Goal: Task Accomplishment & Management: Complete application form

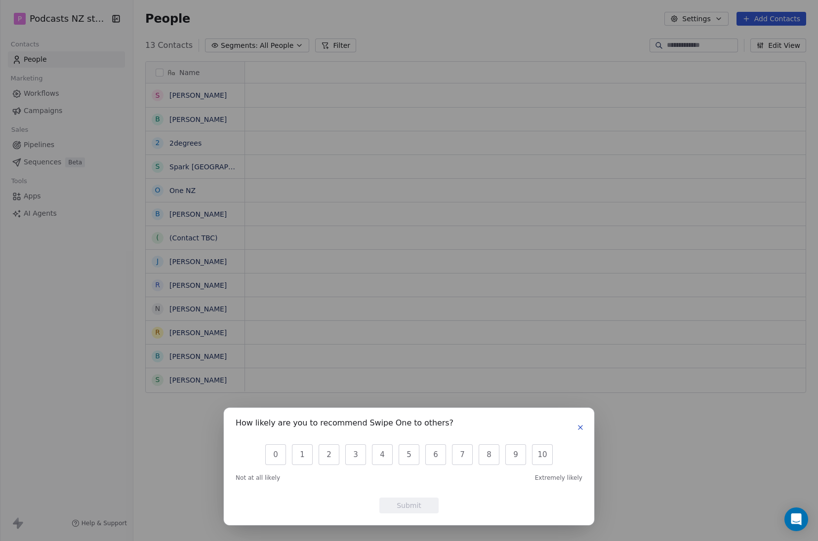
scroll to position [8, 8]
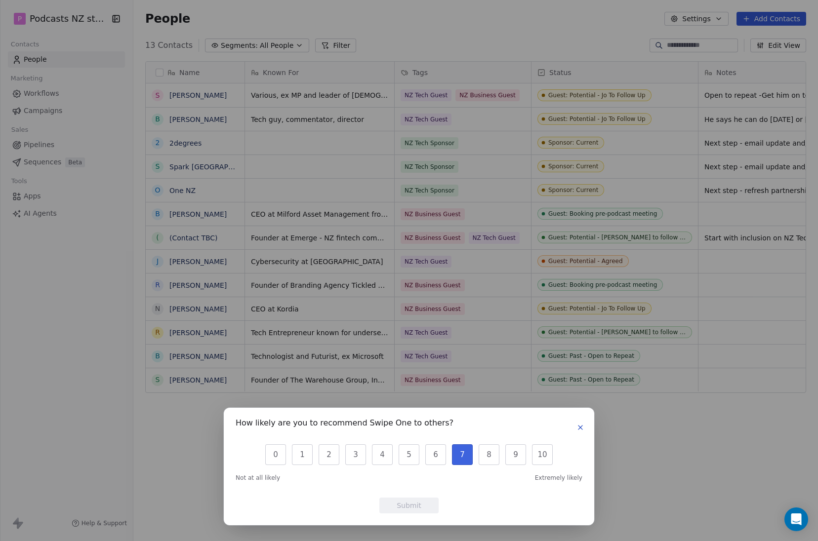
click at [461, 454] on button "7" at bounding box center [462, 455] width 21 height 21
click at [422, 505] on button "Submit" at bounding box center [408, 506] width 59 height 16
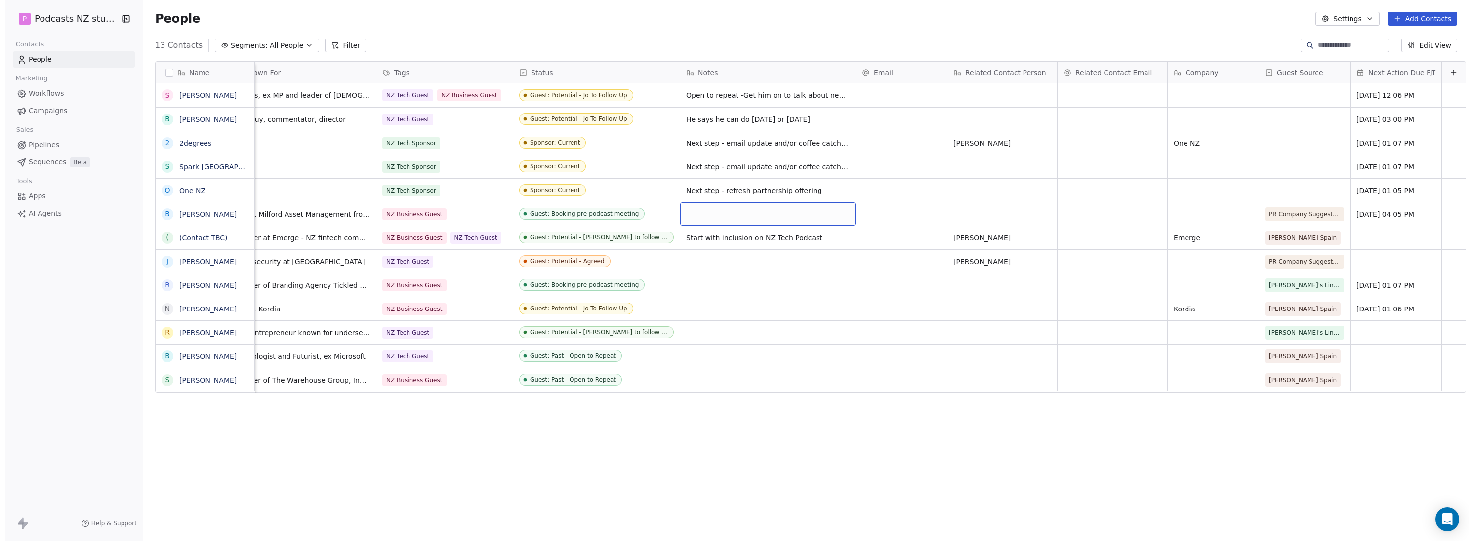
scroll to position [0, 0]
click at [295, 42] on button "Segments: All People" at bounding box center [262, 46] width 104 height 14
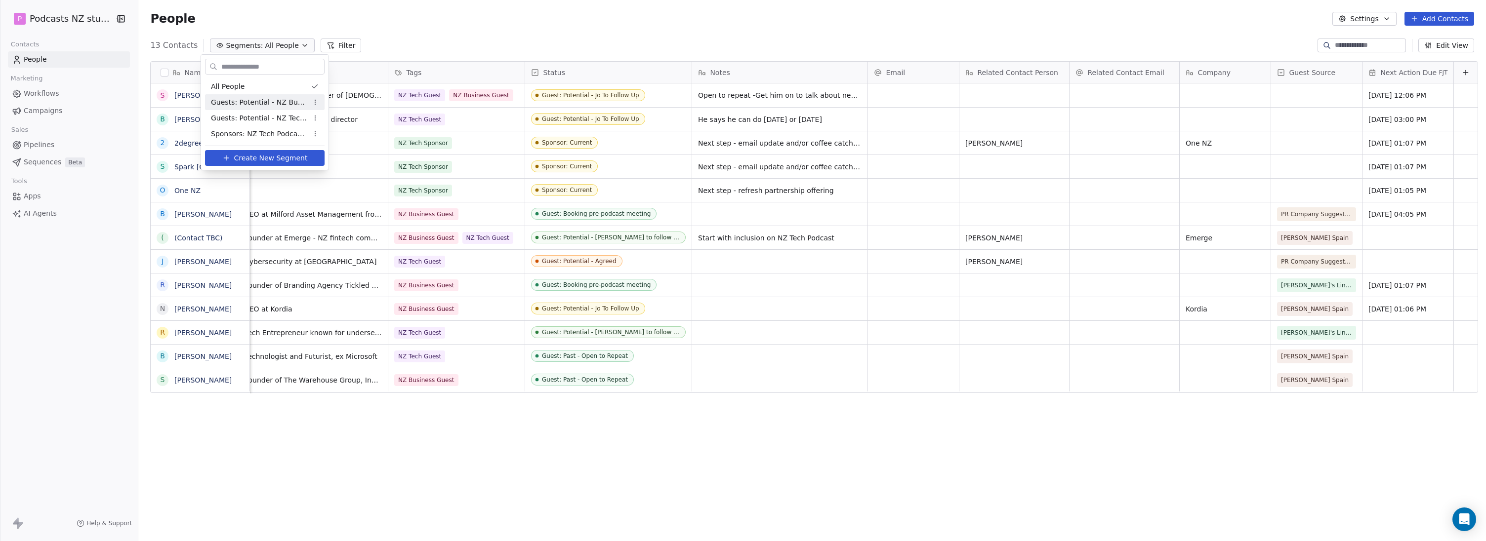
click at [295, 99] on span "Guests: Potential - NZ Business Podcast" at bounding box center [259, 102] width 97 height 10
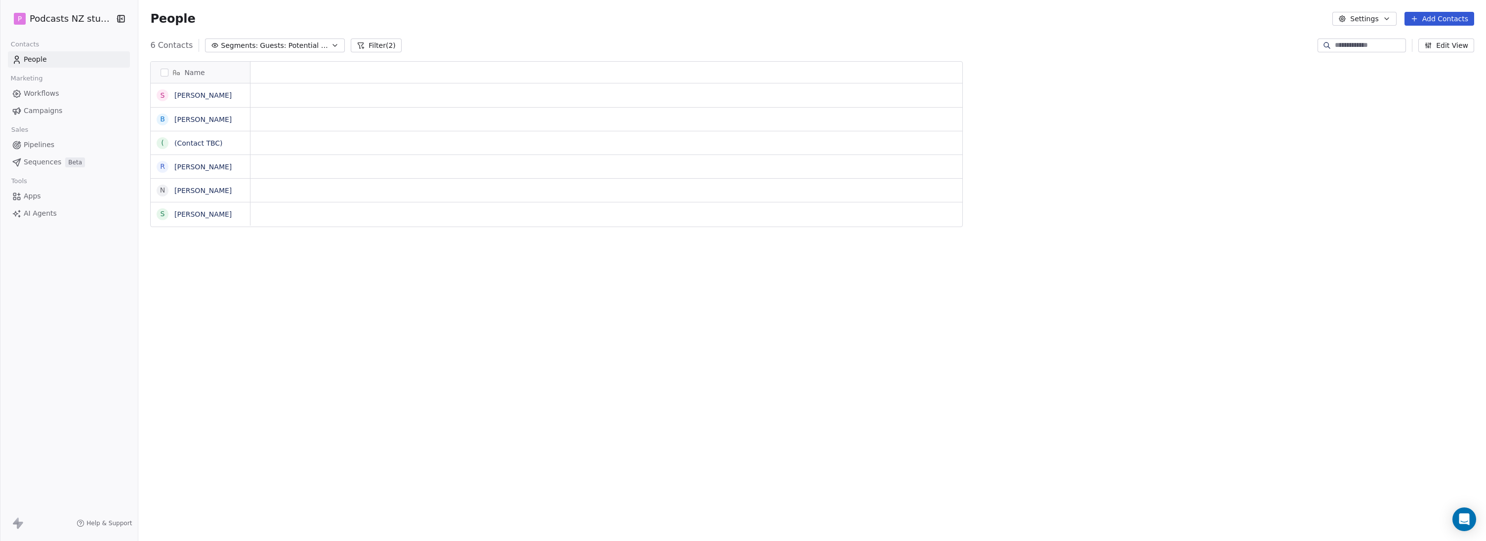
scroll to position [469, 1344]
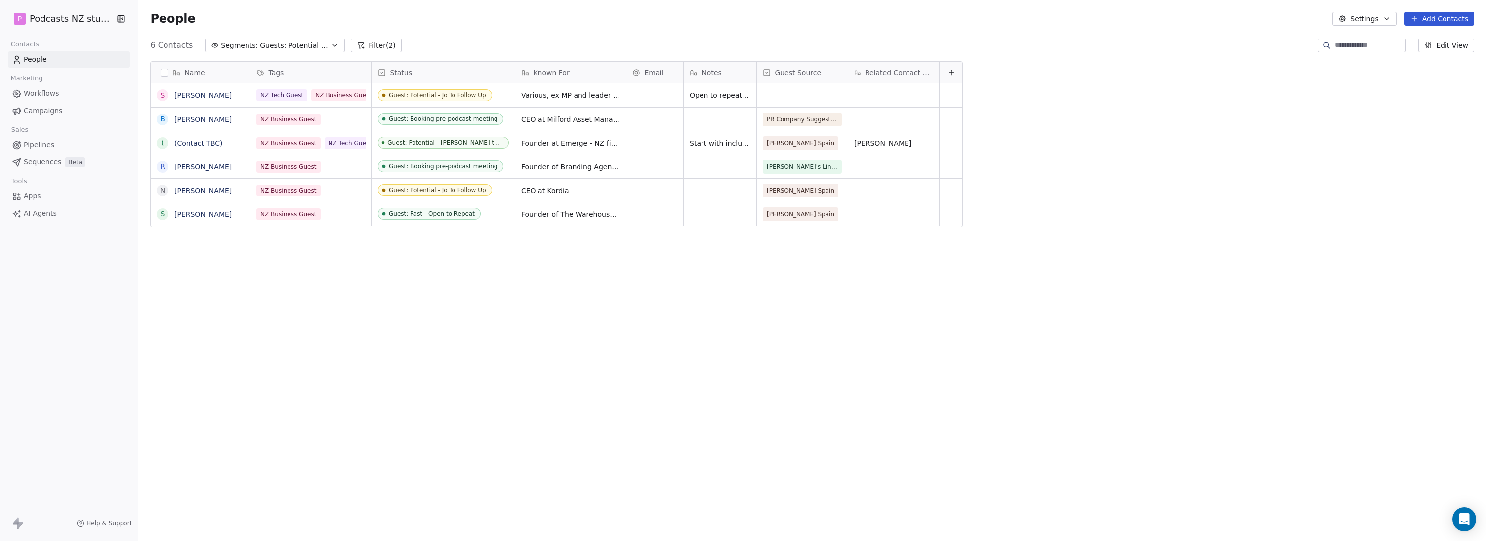
click at [817, 74] on icon at bounding box center [951, 73] width 8 height 8
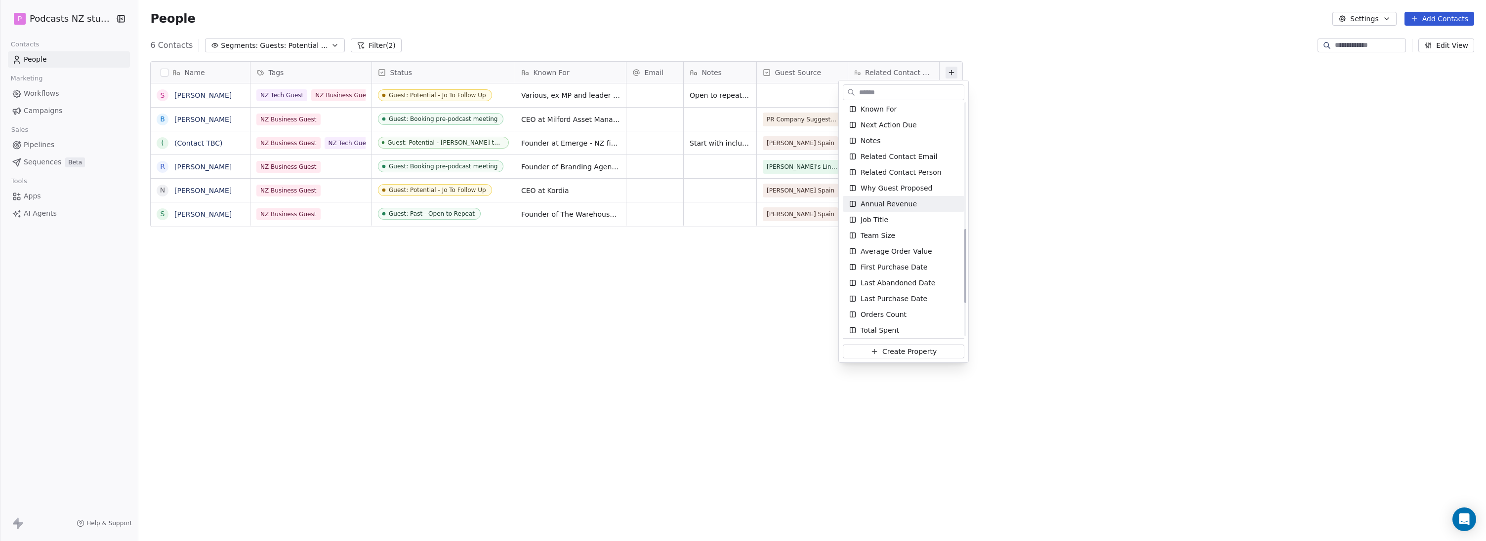
scroll to position [349, 0]
click at [817, 176] on span "Next Action Due" at bounding box center [888, 174] width 56 height 10
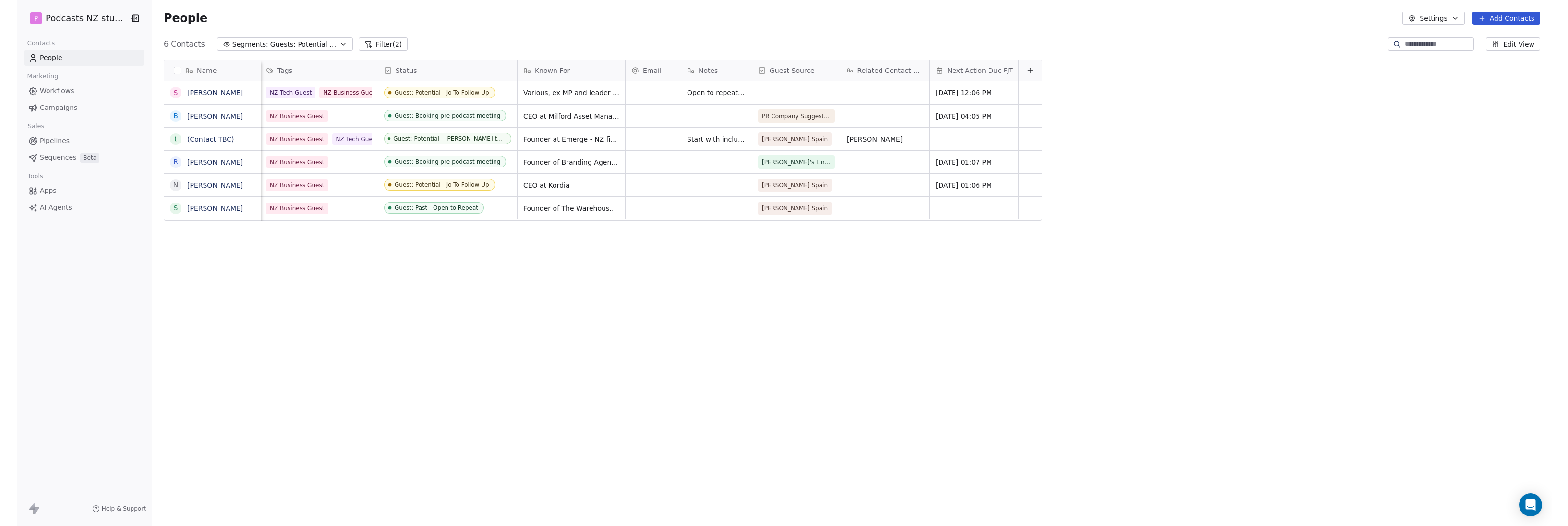
scroll to position [8, 8]
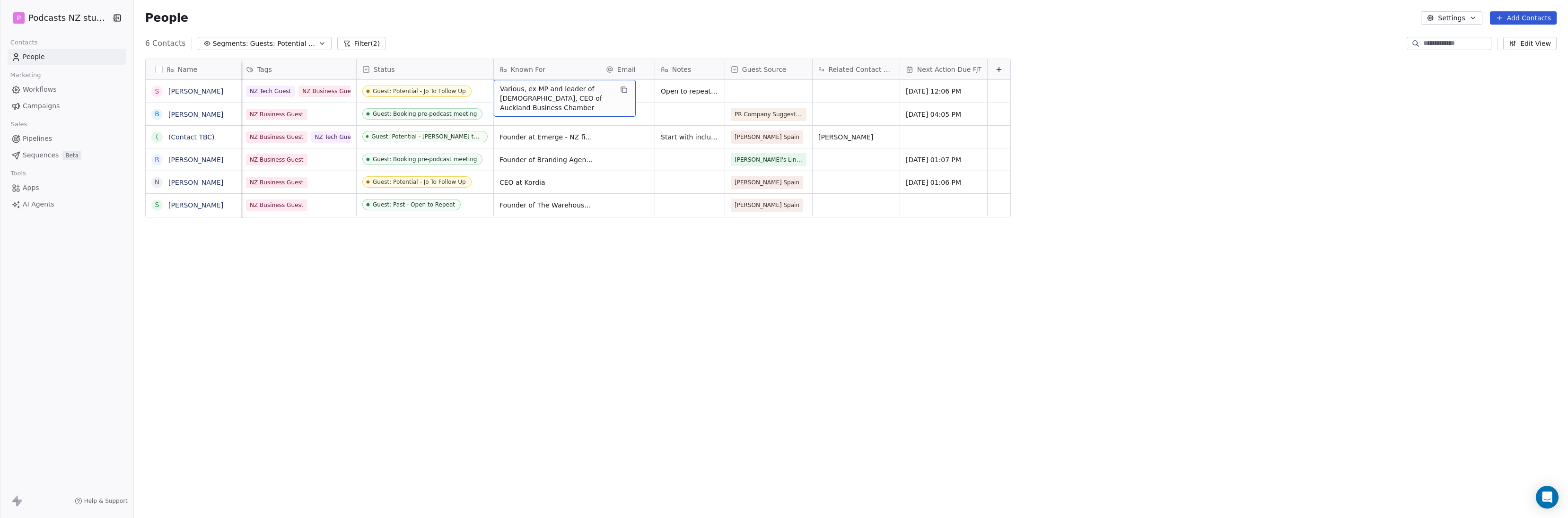
click at [602, 222] on div "Name S [PERSON_NAME] B [PERSON_NAME] ( (Contact TBC) [PERSON_NAME] N [PERSON_NA…" at bounding box center [852, 279] width 1435 height 456
click at [783, 120] on div "grid" at bounding box center [856, 114] width 87 height 22
click at [783, 262] on html "P Podcasts NZ studio Contacts People Marketing Workflows Campaigns Sales Pipeli…" at bounding box center [784, 259] width 1568 height 518
click at [783, 120] on div "grid" at bounding box center [856, 114] width 87 height 22
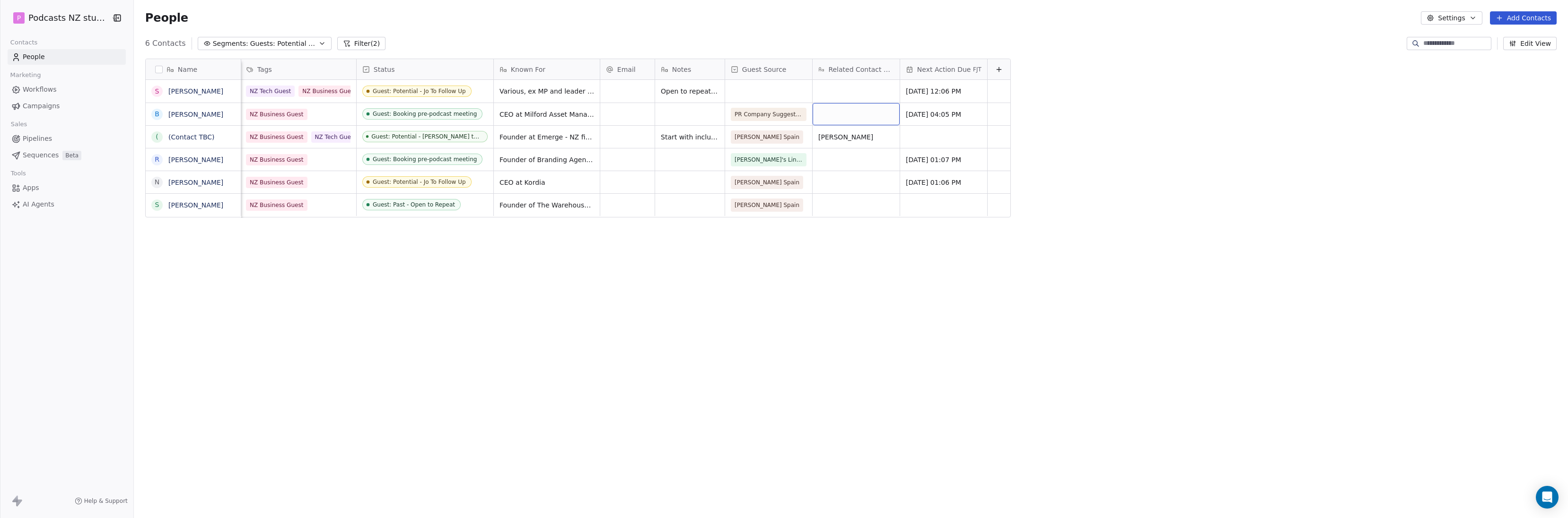
click at [783, 115] on div "grid" at bounding box center [856, 114] width 87 height 22
drag, startPoint x: 844, startPoint y: 117, endPoint x: 738, endPoint y: 90, distance: 109.4
click at [741, 86] on html "P Podcasts NZ studio Contacts People Marketing Workflows Campaigns Sales Pipeli…" at bounding box center [784, 259] width 1568 height 518
click at [783, 114] on textarea "**********" at bounding box center [845, 118] width 86 height 30
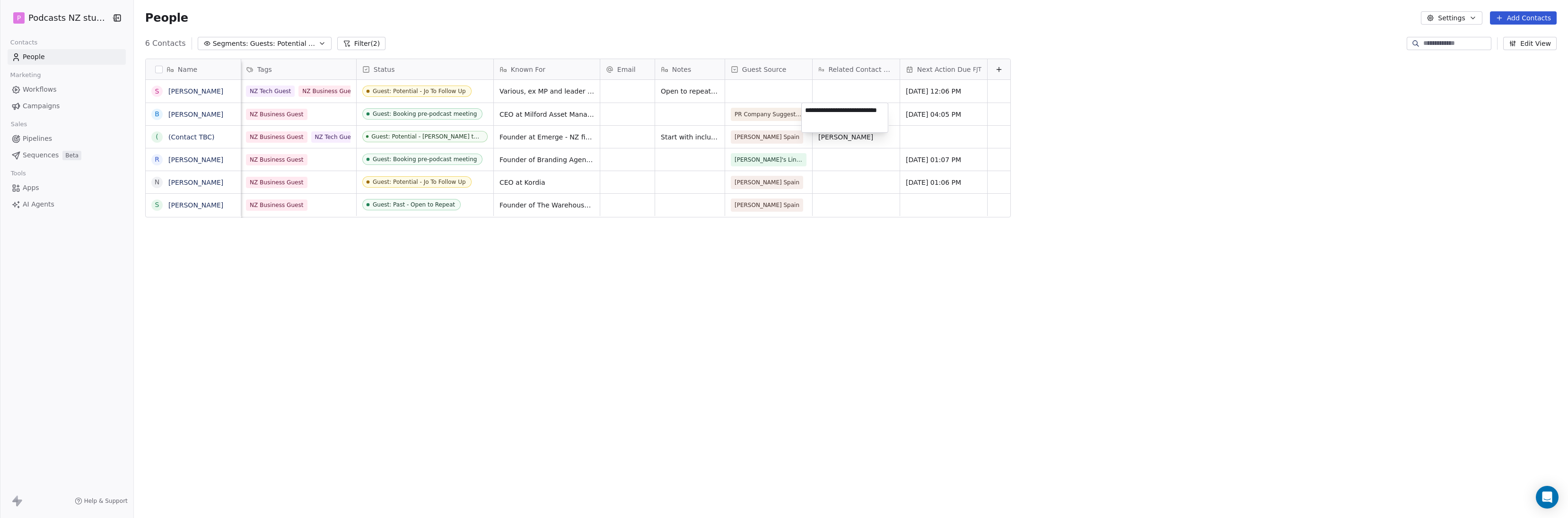
click at [783, 116] on textarea "**********" at bounding box center [845, 118] width 86 height 30
click at [783, 115] on textarea "**********" at bounding box center [845, 118] width 86 height 30
type textarea "**********"
click at [783, 67] on icon at bounding box center [999, 70] width 8 height 8
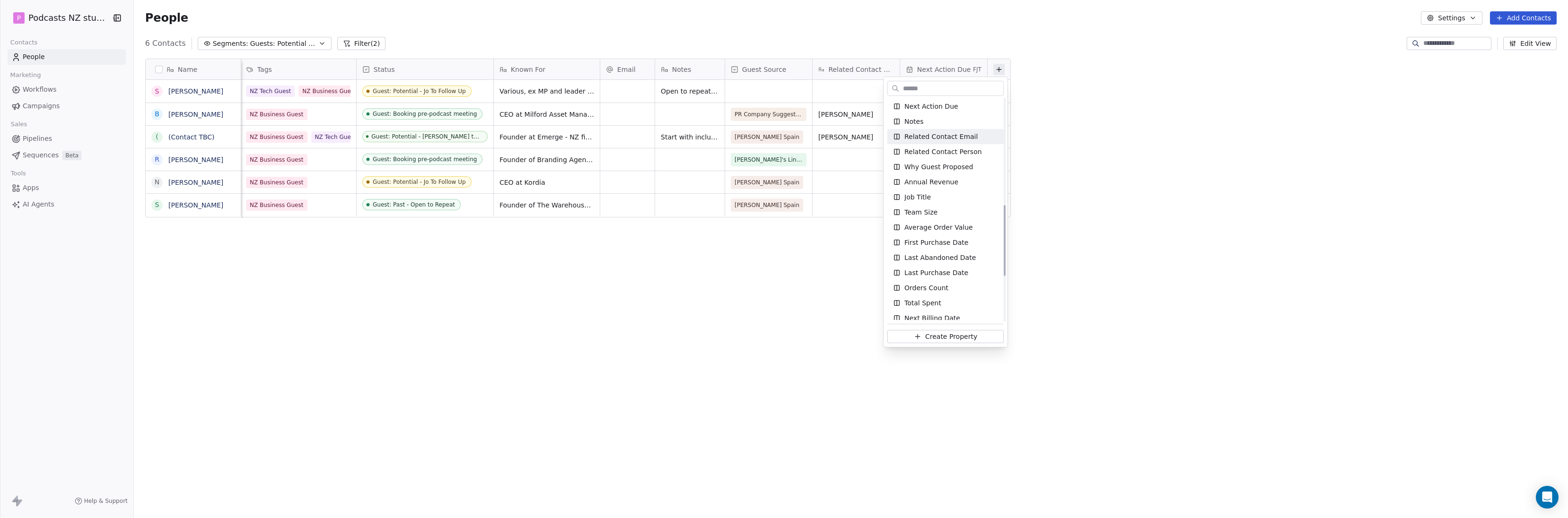
scroll to position [331, 0]
click at [783, 200] on div "Related Contact Email" at bounding box center [946, 200] width 105 height 10
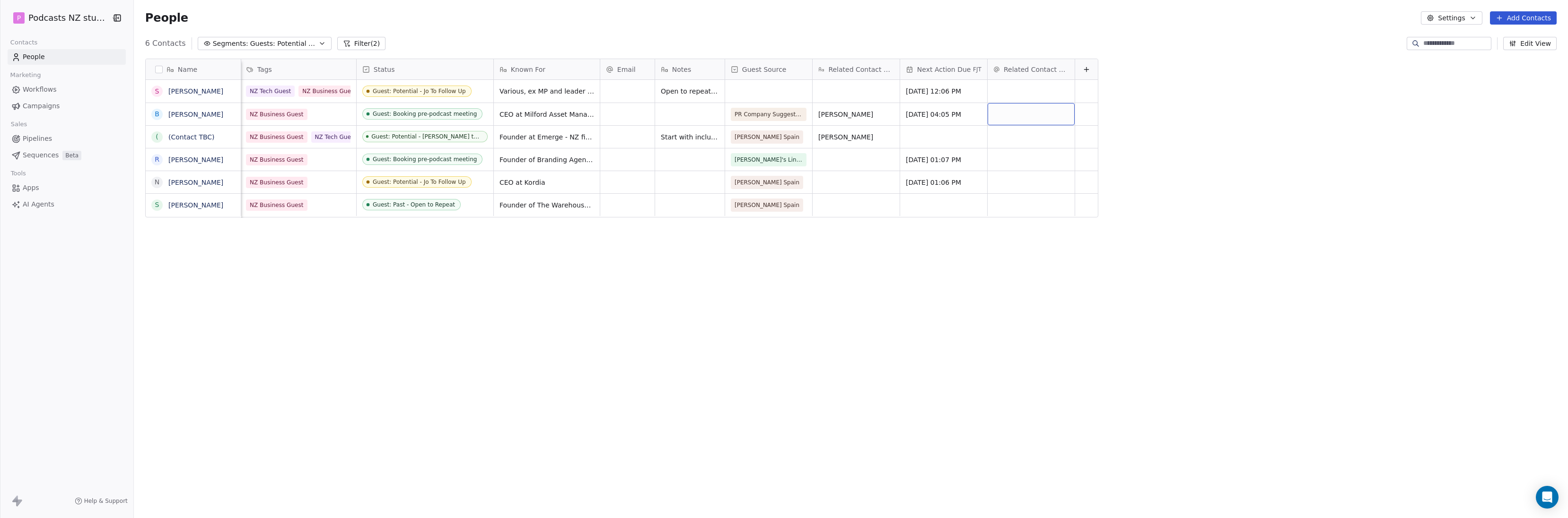
click at [783, 114] on div "grid" at bounding box center [1031, 114] width 87 height 22
type input "**********"
click at [783, 118] on span "[PERSON_NAME]" at bounding box center [848, 115] width 57 height 10
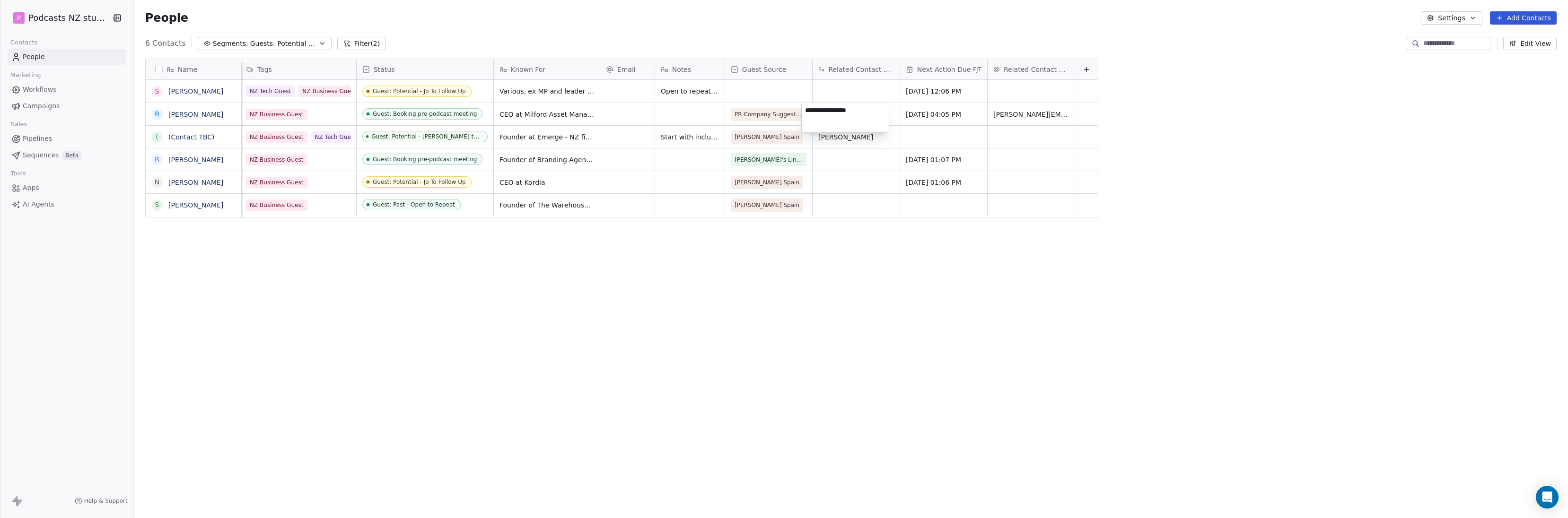
type textarea "**********"
click at [783, 245] on html "P Podcasts NZ studio Contacts People Marketing Workflows Campaigns Sales Pipeli…" at bounding box center [784, 259] width 1568 height 518
click at [671, 115] on div "grid" at bounding box center [690, 114] width 70 height 22
type textarea "**********"
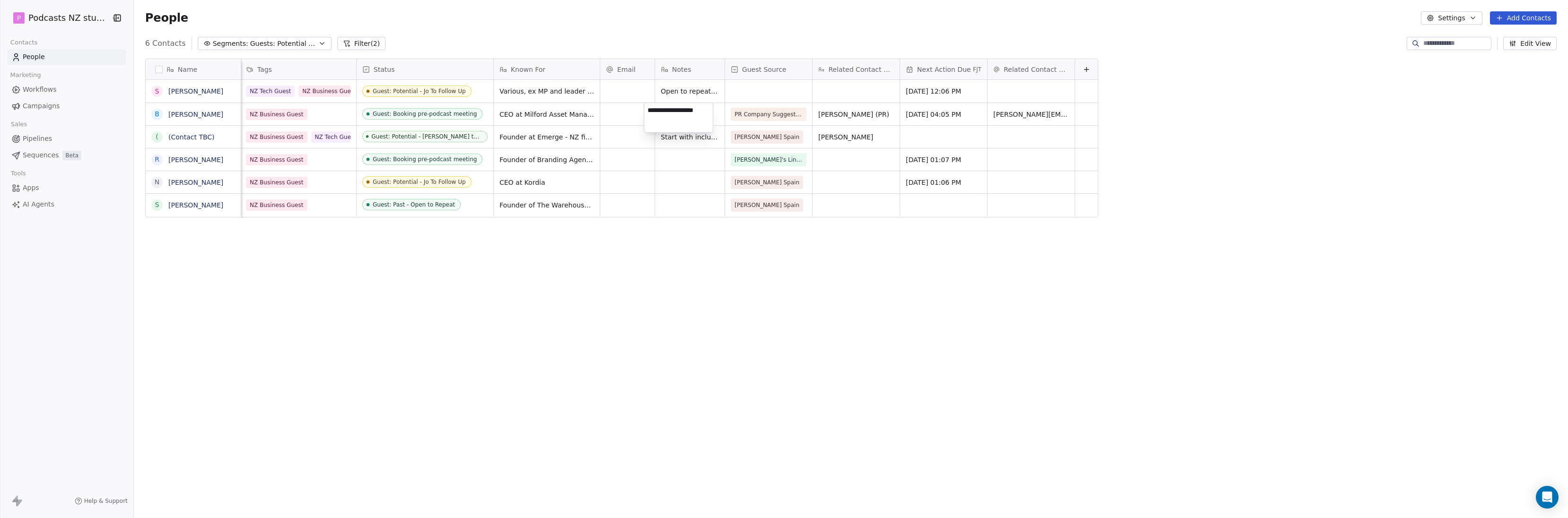
click at [693, 224] on html "P Podcasts NZ studio Contacts People Marketing Workflows Campaigns Sales Pipeli…" at bounding box center [784, 259] width 1568 height 518
click at [783, 271] on div "Name S [PERSON_NAME] B [PERSON_NAME] ( (Contact TBC) [PERSON_NAME] N [PERSON_NA…" at bounding box center [852, 279] width 1435 height 456
click at [783, 20] on button "Add Contacts" at bounding box center [1524, 18] width 67 height 13
click at [292, 44] on html "P Podcasts NZ studio Contacts People Marketing Workflows Campaigns Sales Pipeli…" at bounding box center [784, 259] width 1568 height 518
click at [318, 42] on icon "button" at bounding box center [322, 43] width 8 height 8
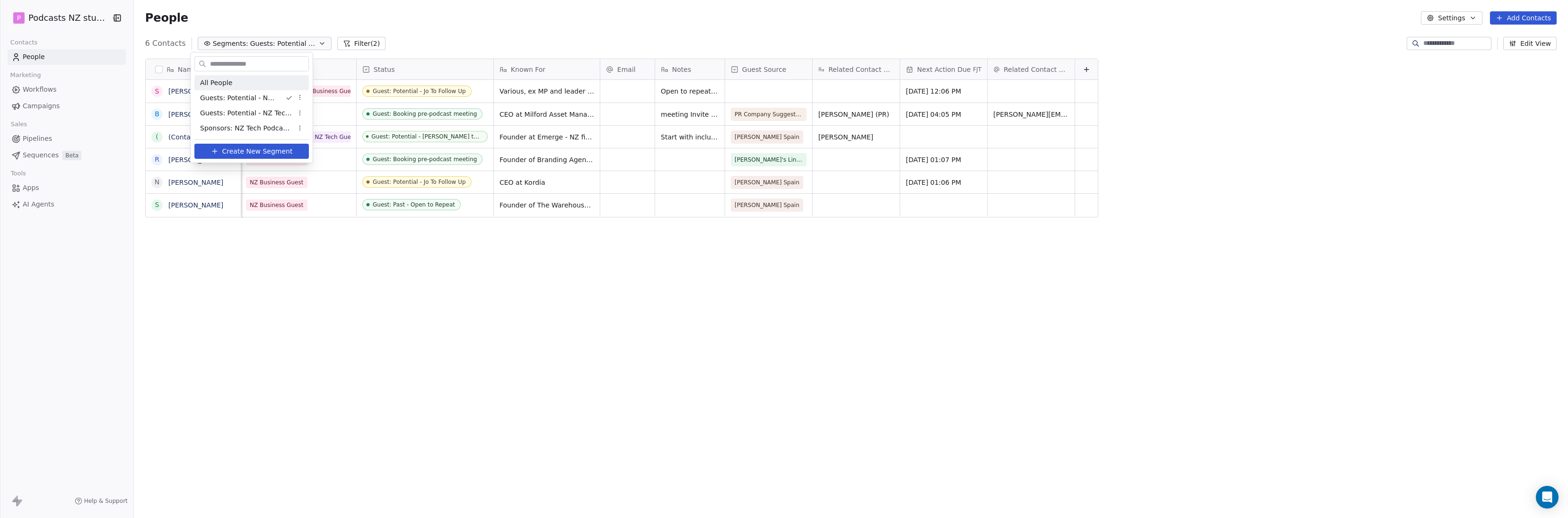
click at [253, 86] on div "All People" at bounding box center [252, 83] width 115 height 15
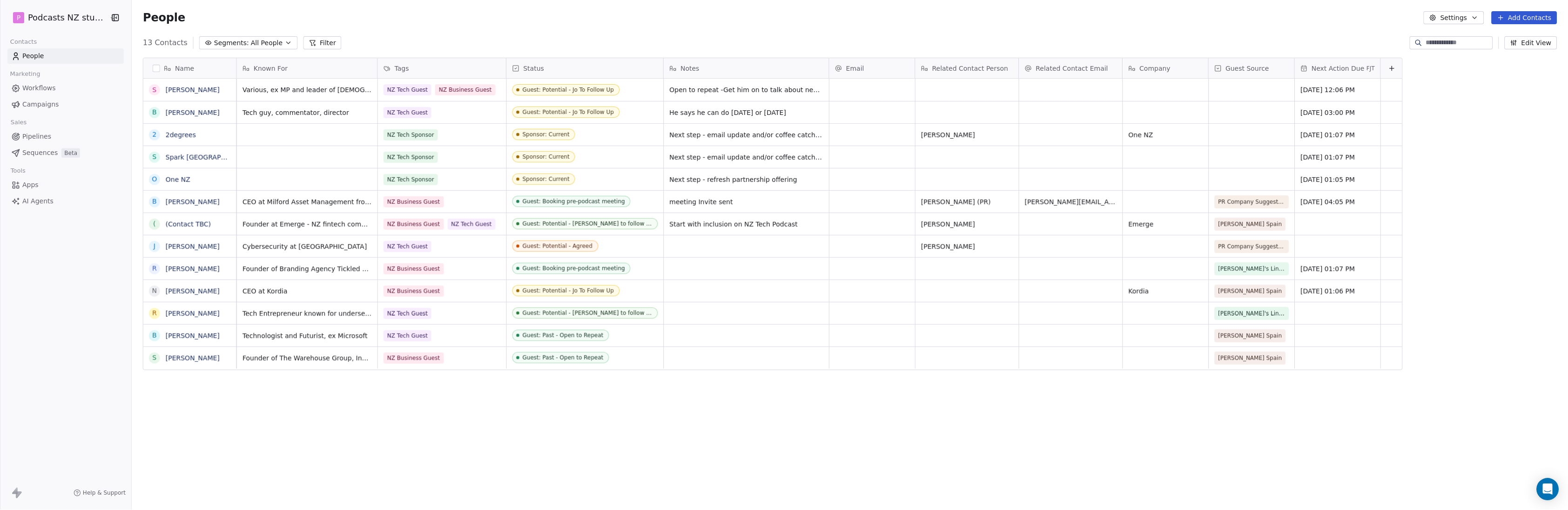
scroll to position [442, 1433]
click at [285, 44] on icon "button" at bounding box center [288, 42] width 8 height 8
click at [281, 99] on span "Guests: Potential - NZ Business Podcast" at bounding box center [245, 96] width 91 height 9
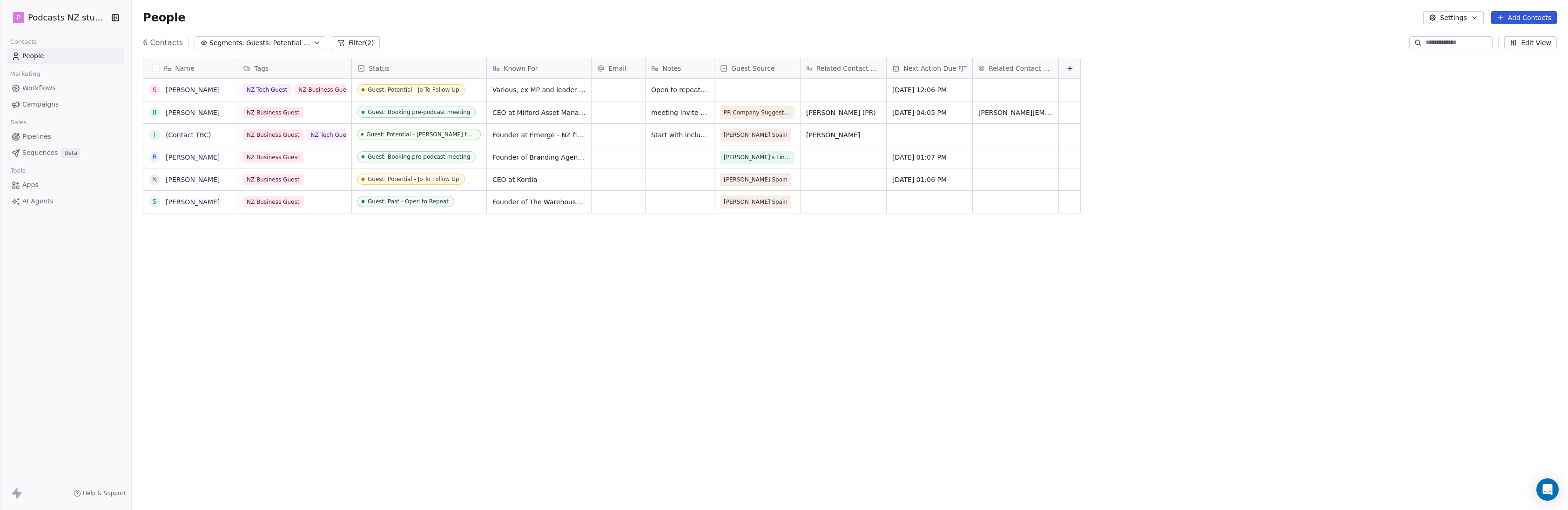
click at [675, 68] on span "Notes" at bounding box center [672, 69] width 19 height 9
drag, startPoint x: 683, startPoint y: 67, endPoint x: 669, endPoint y: 68, distance: 14.0
click at [669, 68] on html "P Podcasts NZ studio Contacts People Marketing Workflows Campaigns Sales Pipeli…" at bounding box center [784, 255] width 1568 height 510
drag, startPoint x: 669, startPoint y: 68, endPoint x: 622, endPoint y: 72, distance: 47.2
click at [622, 72] on div "Name S [PERSON_NAME] B [PERSON_NAME] ( (Contact TBC) [PERSON_NAME] N [PERSON_NA…" at bounding box center [612, 137] width 937 height 156
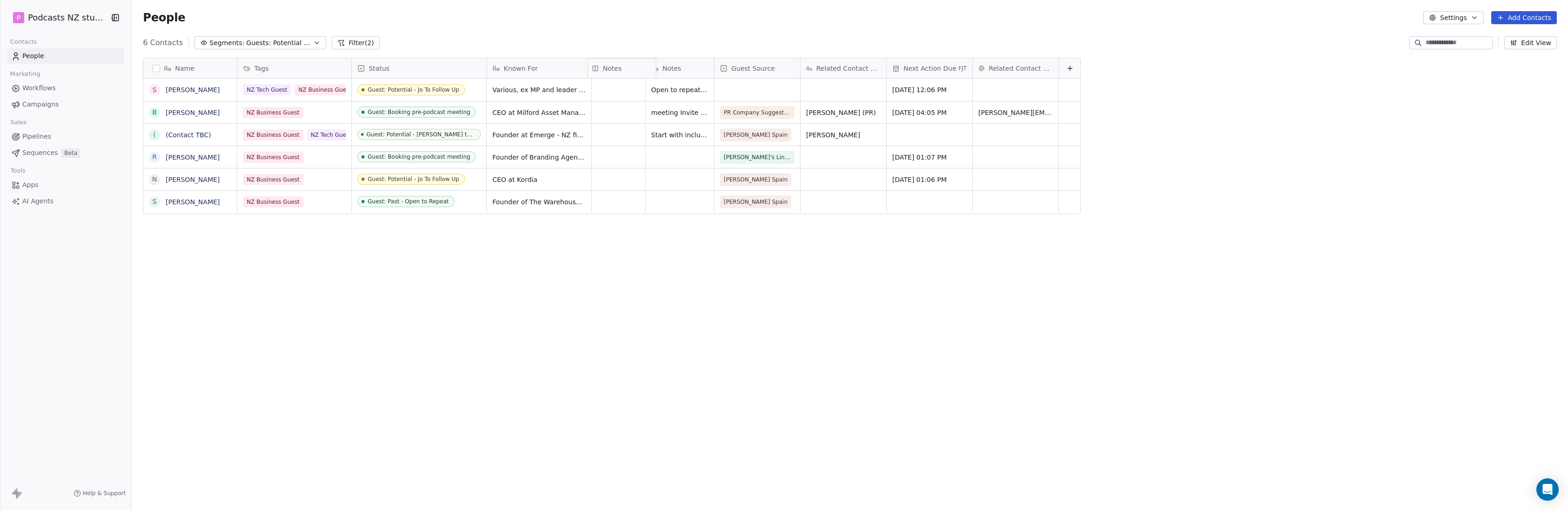
click at [622, 72] on div "Notes" at bounding box center [621, 69] width 69 height 21
drag, startPoint x: 677, startPoint y: 70, endPoint x: 832, endPoint y: 68, distance: 155.0
click at [770, 68] on div "Name S [PERSON_NAME] B [PERSON_NAME] ( (Contact TBC) [PERSON_NAME] N [PERSON_NA…" at bounding box center [612, 137] width 937 height 156
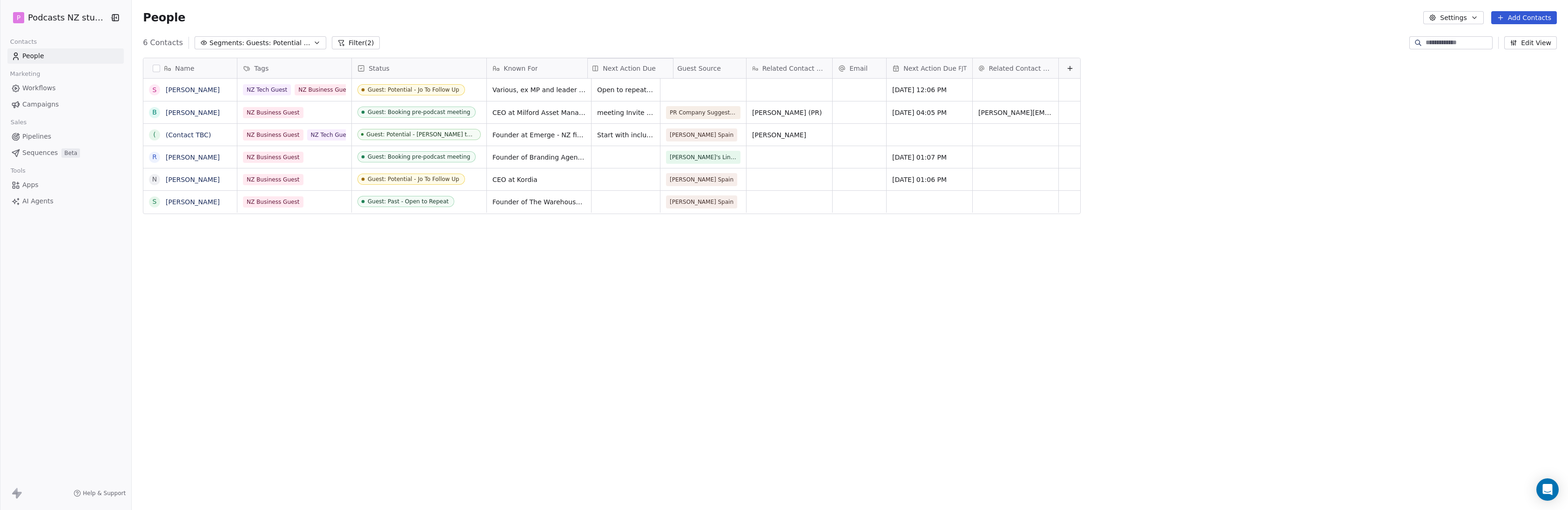
drag, startPoint x: 931, startPoint y: 69, endPoint x: 664, endPoint y: 74, distance: 267.0
click at [664, 74] on div "Name S [PERSON_NAME] B [PERSON_NAME] ( (Contact TBC) [PERSON_NAME] N [PERSON_NA…" at bounding box center [612, 137] width 937 height 156
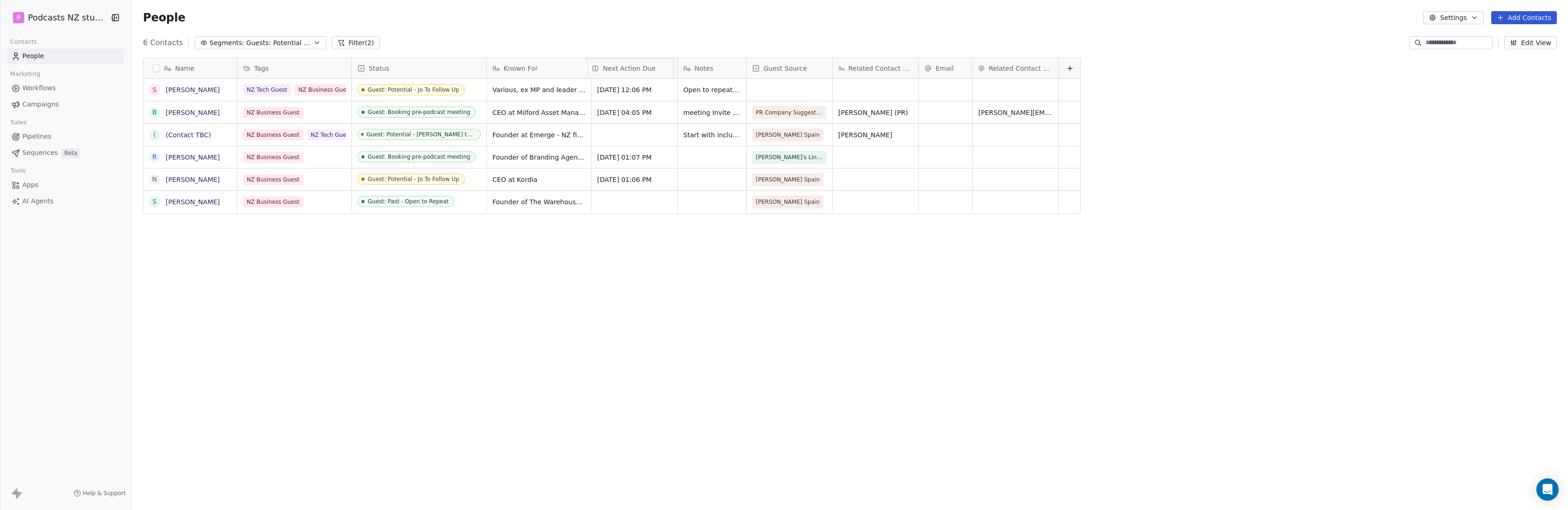
click at [666, 74] on div "Next Action Due" at bounding box center [629, 69] width 86 height 21
drag, startPoint x: 634, startPoint y: 67, endPoint x: 732, endPoint y: 66, distance: 98.0
click at [732, 66] on div "Name S [PERSON_NAME] B [PERSON_NAME] ( (Contact TBC) [PERSON_NAME] N [PERSON_NA…" at bounding box center [612, 137] width 937 height 156
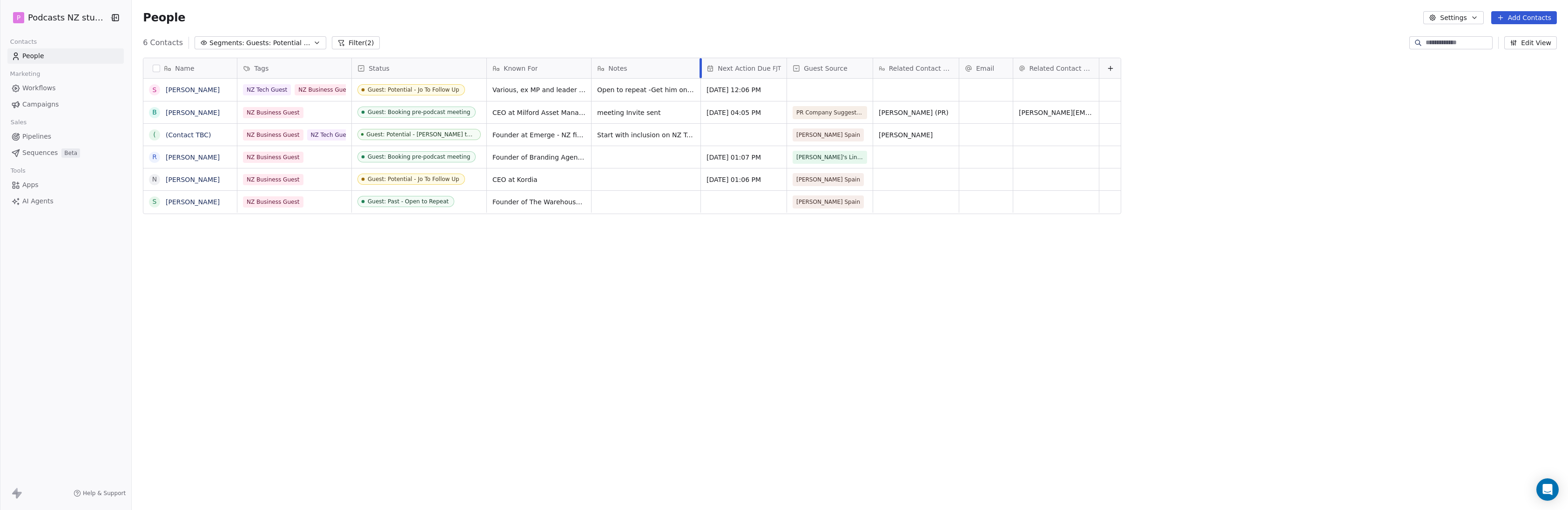
drag, startPoint x: 655, startPoint y: 66, endPoint x: 752, endPoint y: 64, distance: 97.0
click at [702, 64] on div at bounding box center [700, 68] width 2 height 20
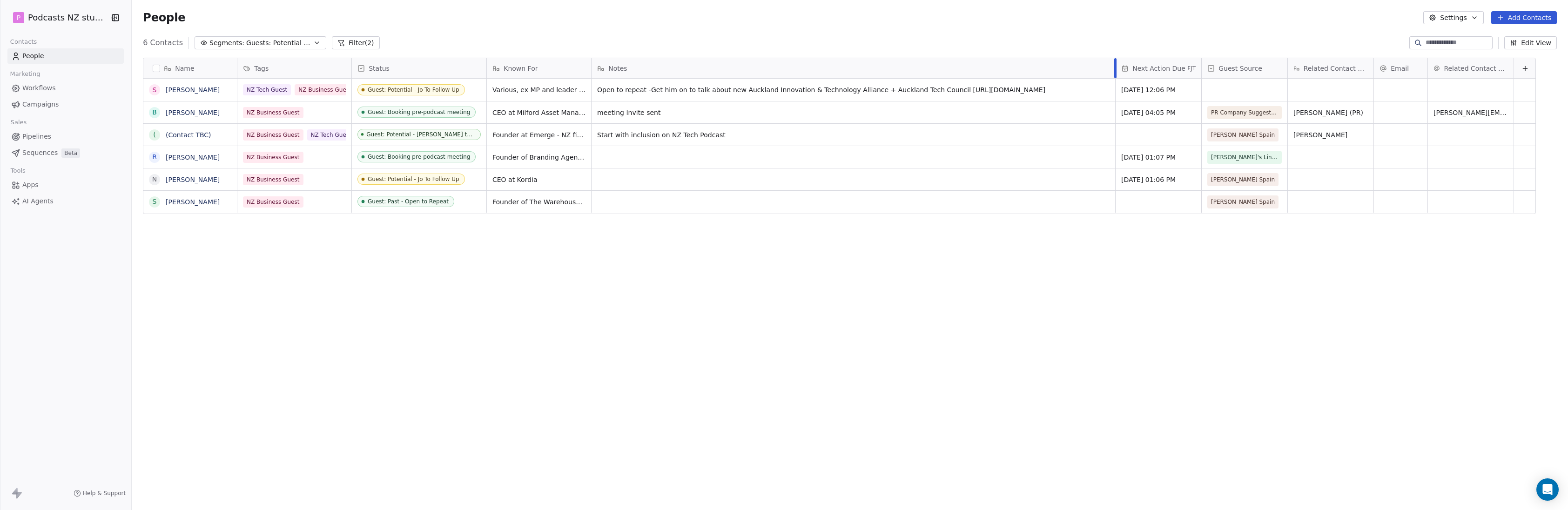
drag, startPoint x: 752, startPoint y: 64, endPoint x: 1110, endPoint y: 52, distance: 358.2
click at [770, 52] on div "Name S [PERSON_NAME] B [PERSON_NAME] ( (Contact TBC) [PERSON_NAME] N [PERSON_NA…" at bounding box center [850, 274] width 1436 height 449
drag, startPoint x: 790, startPoint y: 94, endPoint x: 767, endPoint y: 92, distance: 23.1
click at [767, 92] on span "Open to repeat -Get him on to talk about new Auckland Innovation & Technology A…" at bounding box center [844, 90] width 495 height 9
click at [763, 244] on div "Name S [PERSON_NAME] B [PERSON_NAME] ( (Contact TBC) [PERSON_NAME] N [PERSON_NA…" at bounding box center [850, 274] width 1436 height 449
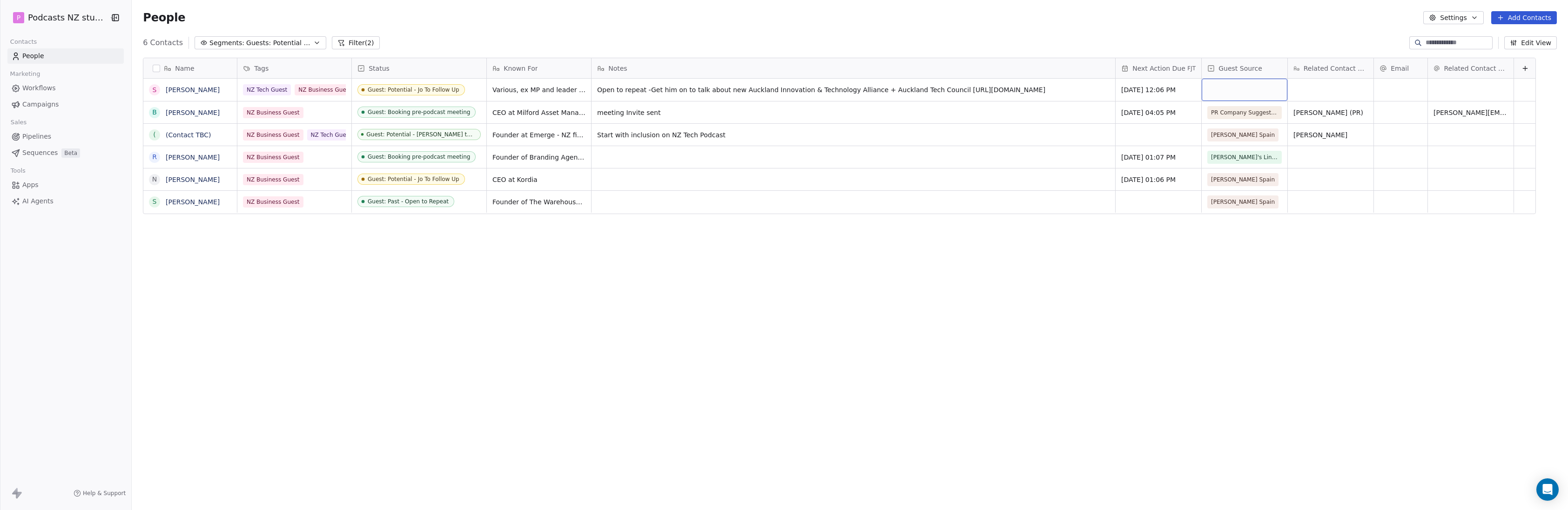
click at [770, 84] on div "grid" at bounding box center [1244, 90] width 86 height 23
click at [770, 113] on div "[PERSON_NAME] Spain" at bounding box center [1246, 114] width 64 height 8
click at [663, 114] on span "meeting Invite sent" at bounding box center [844, 113] width 495 height 9
click at [663, 116] on span "meeting Invite sent" at bounding box center [844, 113] width 495 height 9
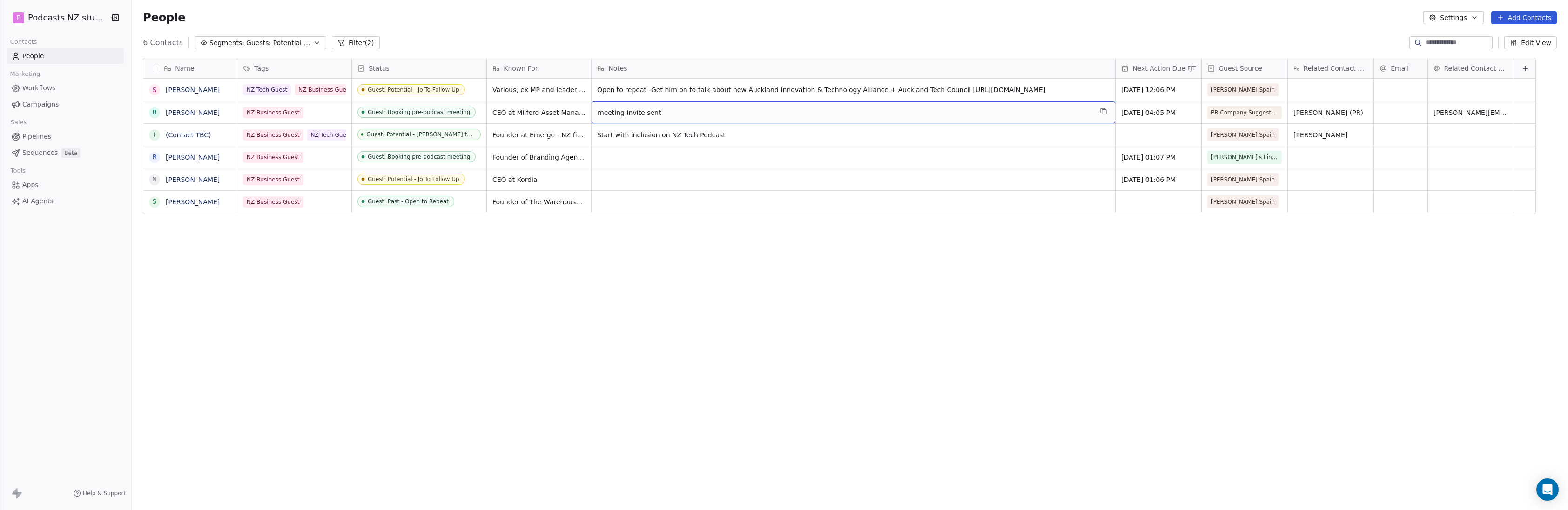
click at [662, 115] on span "meeting Invite sent" at bounding box center [844, 113] width 495 height 9
type textarea "**********"
click at [770, 304] on html "P Podcasts NZ studio Contacts People Marketing Workflows Campaigns Sales Pipeli…" at bounding box center [784, 255] width 1568 height 510
click at [313, 43] on icon "button" at bounding box center [317, 42] width 8 height 8
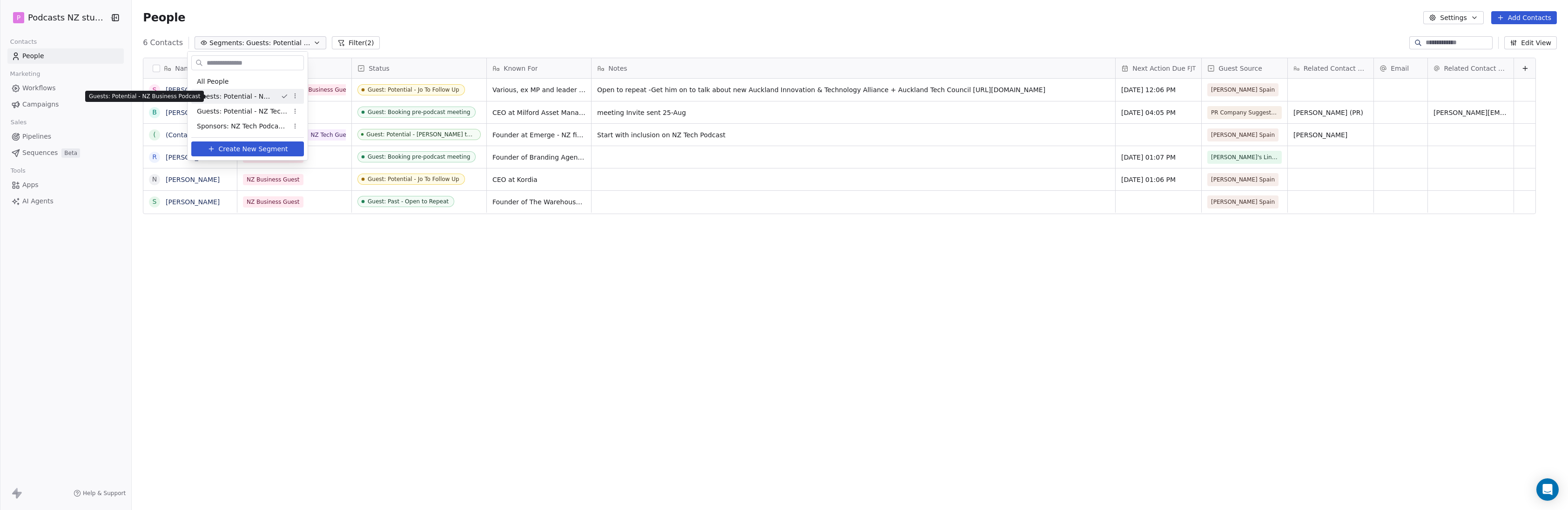
click at [255, 96] on span "Guests: Potential - NZ Business Podcast" at bounding box center [235, 96] width 76 height 9
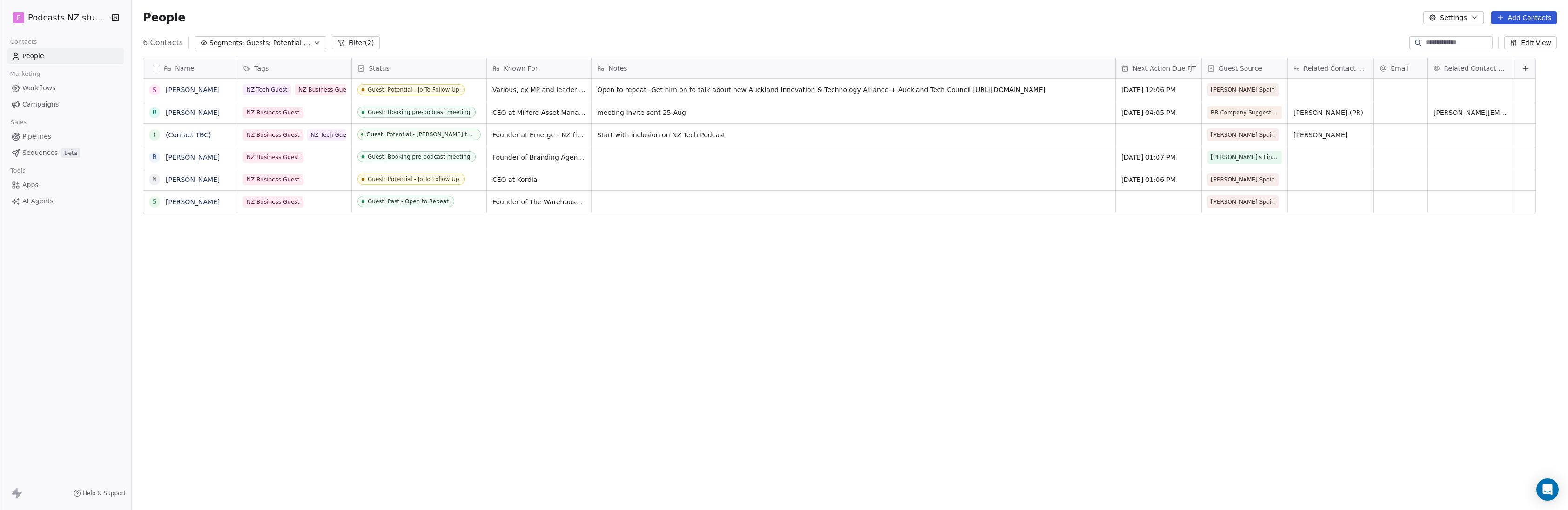
click at [298, 43] on span "Guests: Potential - NZ Business Podcast" at bounding box center [278, 43] width 65 height 9
click at [306, 17] on html "P Podcasts NZ studio Contacts People Marketing Workflows Campaigns Sales Pipeli…" at bounding box center [784, 255] width 1568 height 510
click at [313, 43] on icon "button" at bounding box center [317, 42] width 8 height 8
click at [343, 10] on html "P Podcasts NZ studio Contacts People Marketing Workflows Campaigns Sales Pipeli…" at bounding box center [784, 255] width 1568 height 510
click at [770, 44] on button "Edit View" at bounding box center [1530, 43] width 53 height 13
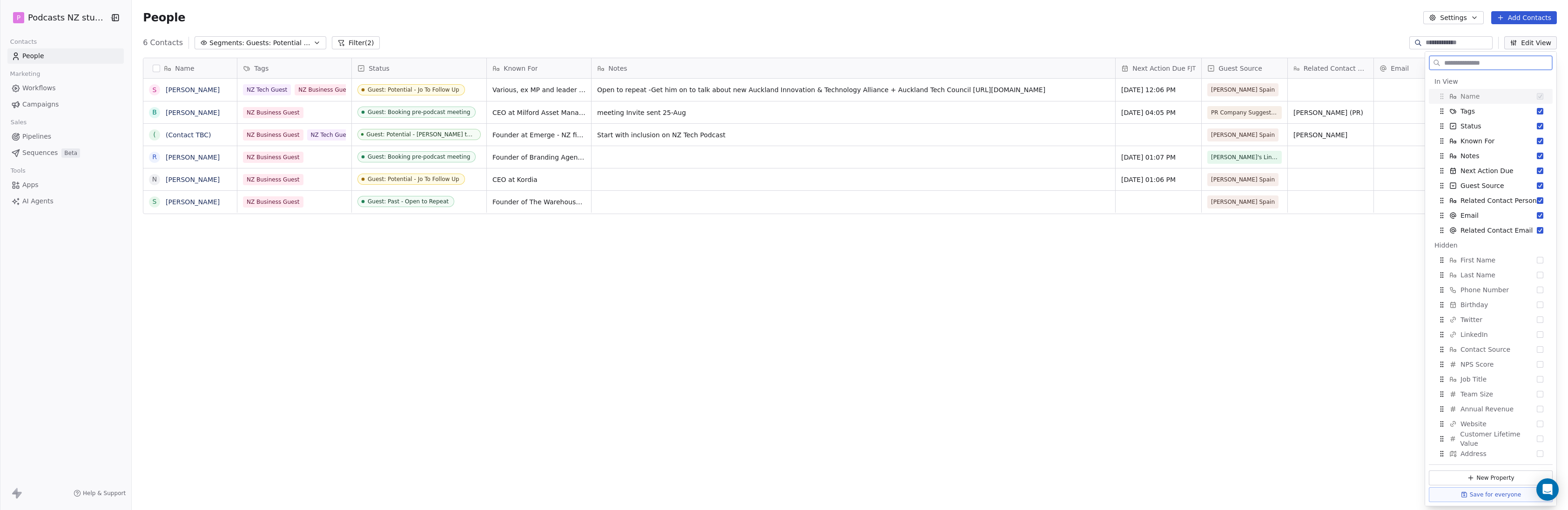
click at [770, 44] on button "Edit View" at bounding box center [1530, 43] width 53 height 13
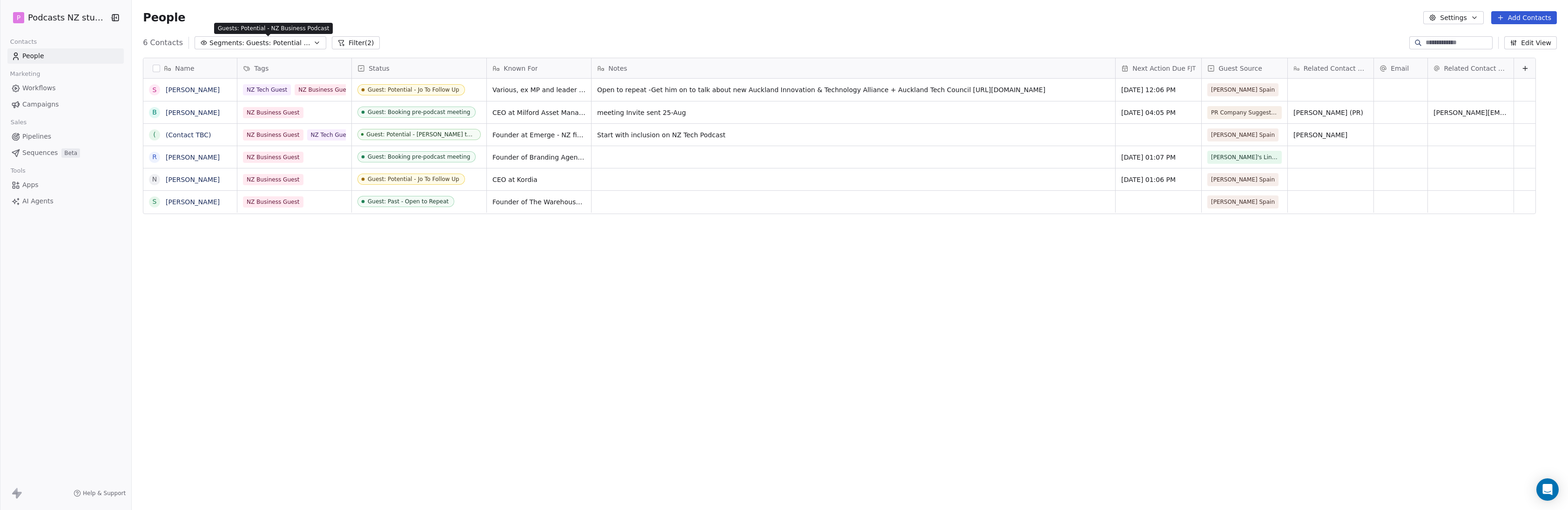
drag, startPoint x: 219, startPoint y: 27, endPoint x: 274, endPoint y: 27, distance: 55.0
click at [274, 27] on p "Guests: Potential - NZ Business Podcast" at bounding box center [273, 28] width 111 height 8
drag, startPoint x: 274, startPoint y: 27, endPoint x: 246, endPoint y: 51, distance: 36.9
click at [246, 51] on div "Name S [PERSON_NAME] B [PERSON_NAME] ( (Contact TBC) [PERSON_NAME] N [PERSON_NA…" at bounding box center [850, 274] width 1436 height 449
click at [249, 45] on span "Guests: Potential - NZ Business Podcast" at bounding box center [278, 43] width 65 height 9
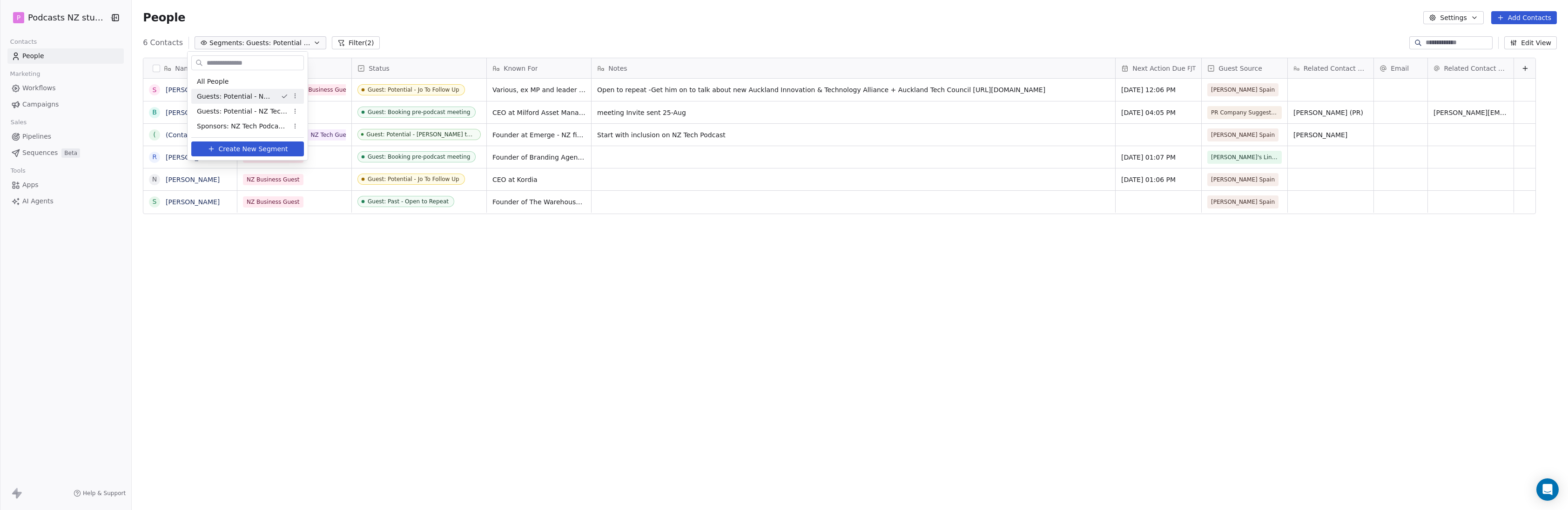
click at [196, 95] on div "Guests: Potential - NZ Business Podcast" at bounding box center [248, 96] width 113 height 15
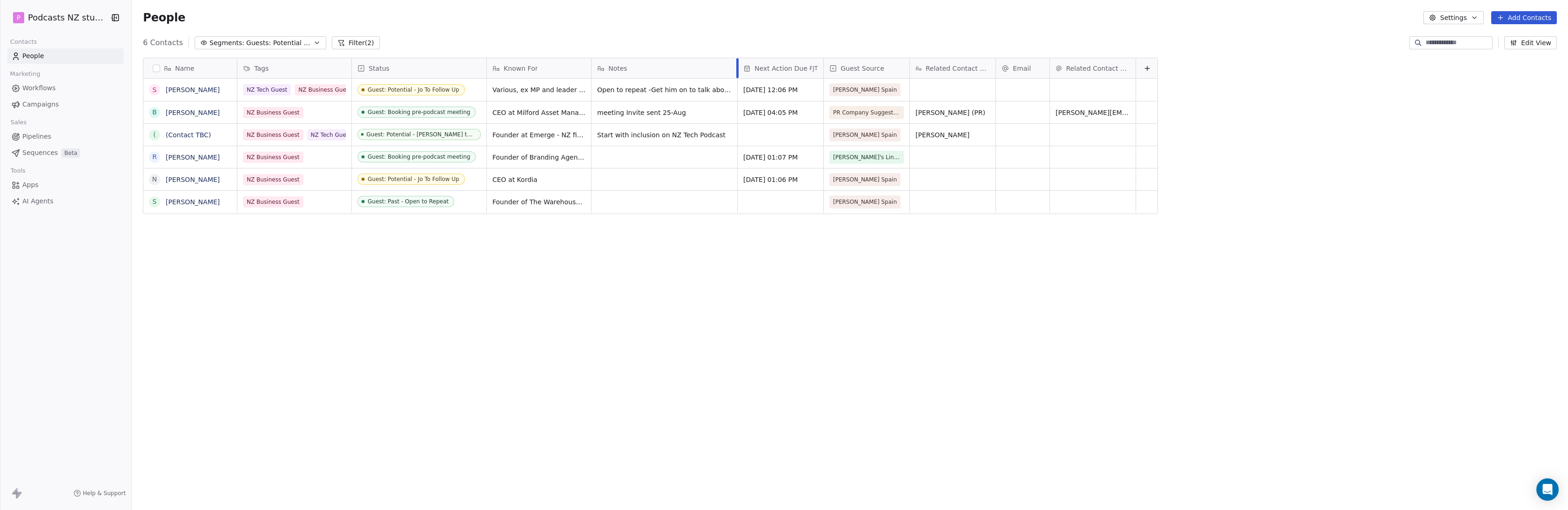
drag, startPoint x: 1111, startPoint y: 66, endPoint x: 733, endPoint y: 71, distance: 378.0
click at [736, 71] on div at bounding box center [737, 68] width 2 height 20
click at [313, 43] on icon "button" at bounding box center [317, 42] width 8 height 8
click at [253, 83] on div "All People" at bounding box center [248, 82] width 113 height 15
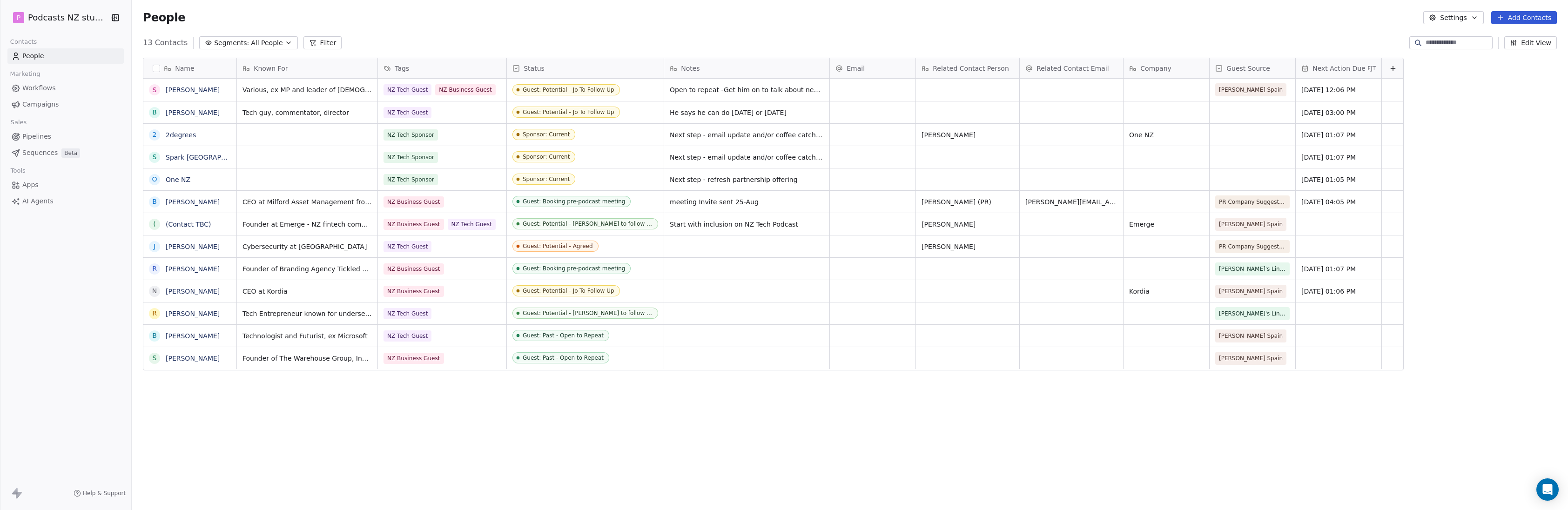
click at [770, 67] on icon at bounding box center [1393, 69] width 8 height 8
type input "**********"
click at [770, 154] on span "Create Property" at bounding box center [1352, 155] width 51 height 9
click at [770, 127] on button "Text" at bounding box center [1330, 133] width 123 height 13
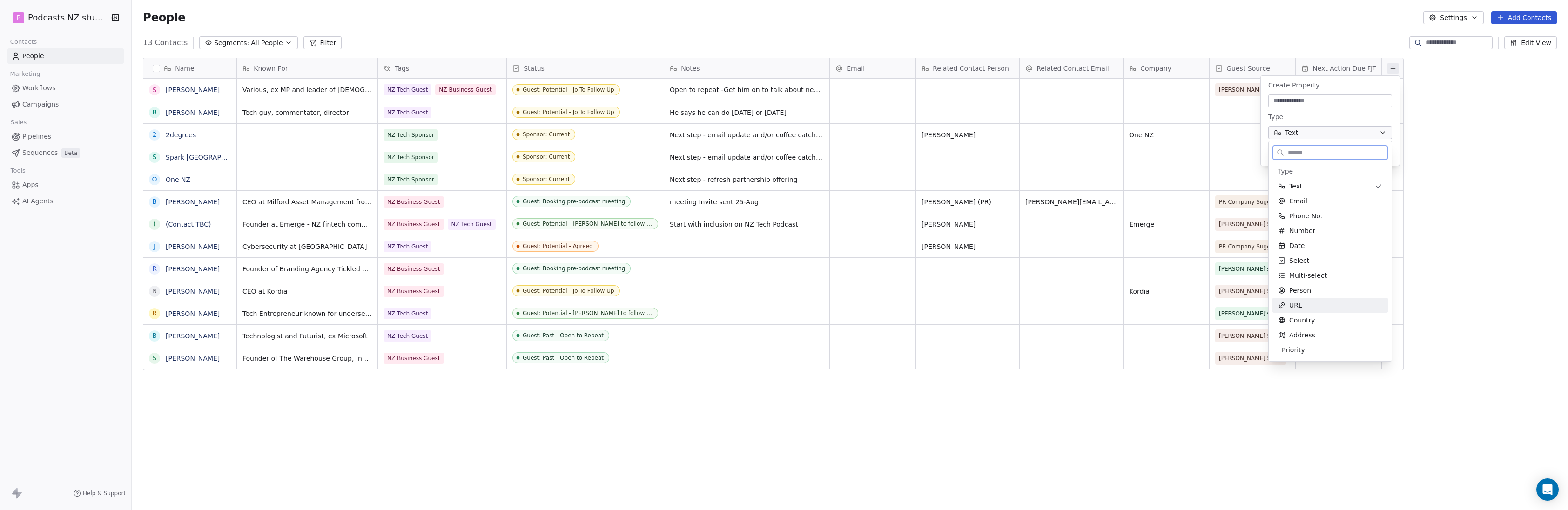
click at [770, 301] on div "URL" at bounding box center [1330, 305] width 115 height 15
click at [770, 107] on div at bounding box center [1330, 101] width 123 height 13
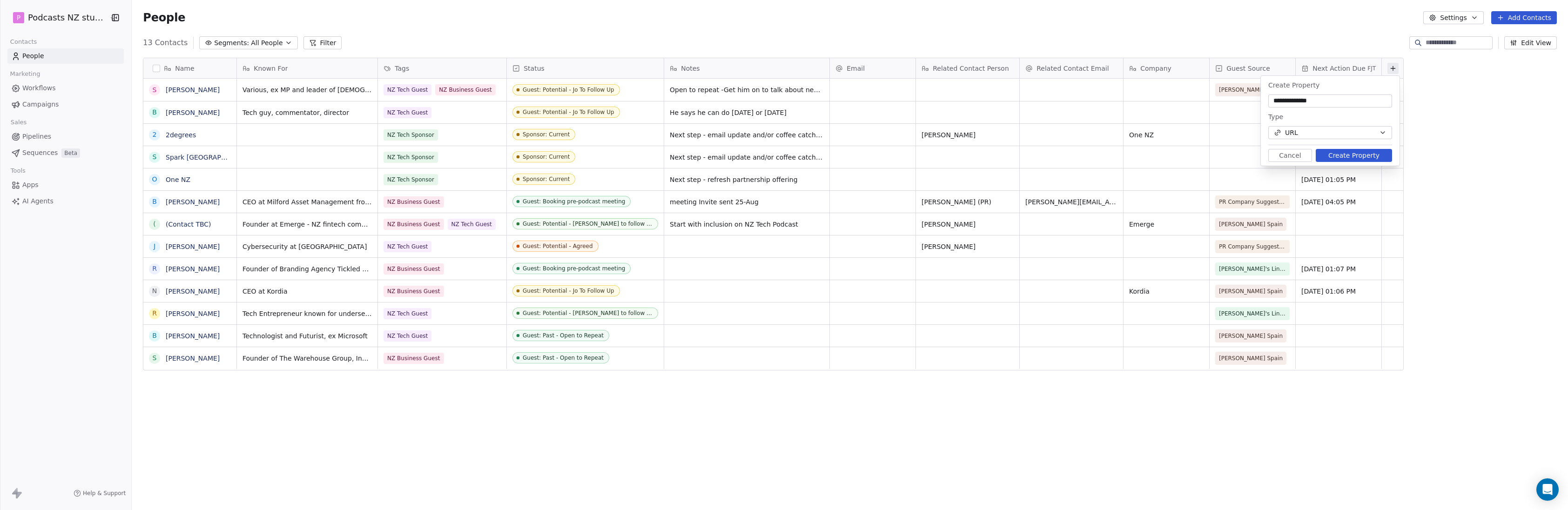
click at [770, 100] on input "**********" at bounding box center [1330, 101] width 120 height 9
type input "**********"
click at [770, 156] on button "Create Property" at bounding box center [1353, 156] width 76 height 13
click at [266, 41] on span "All People" at bounding box center [267, 43] width 32 height 9
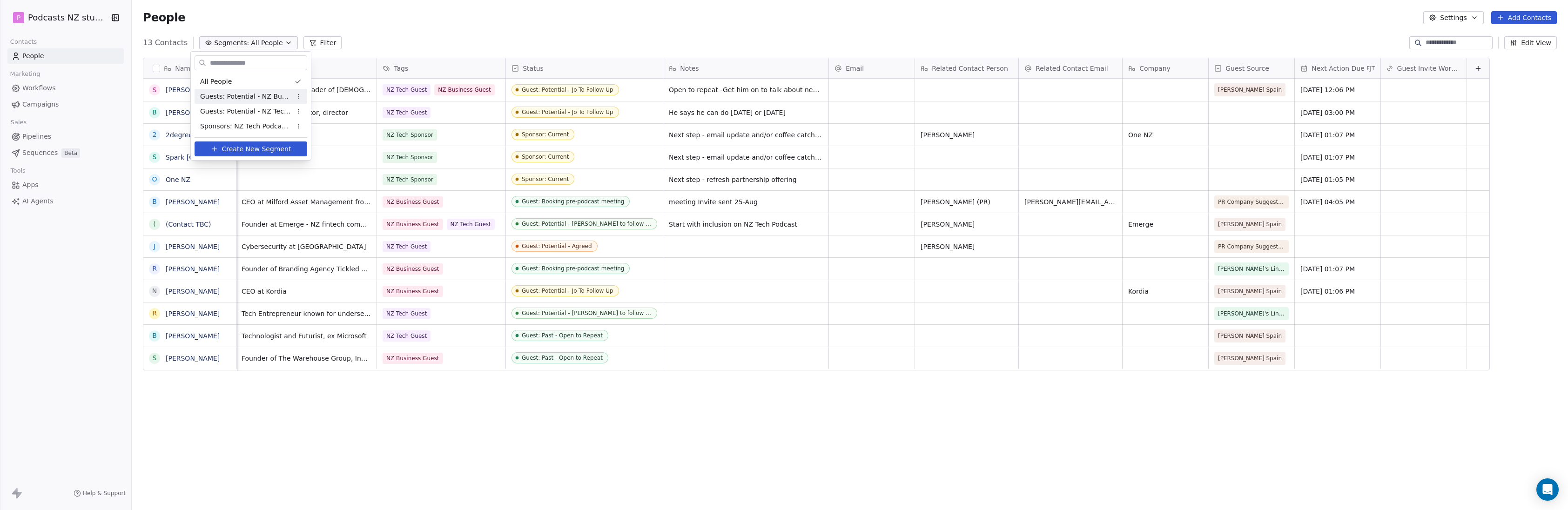
click at [275, 99] on span "Guests: Potential - NZ Business Podcast" at bounding box center [245, 96] width 91 height 9
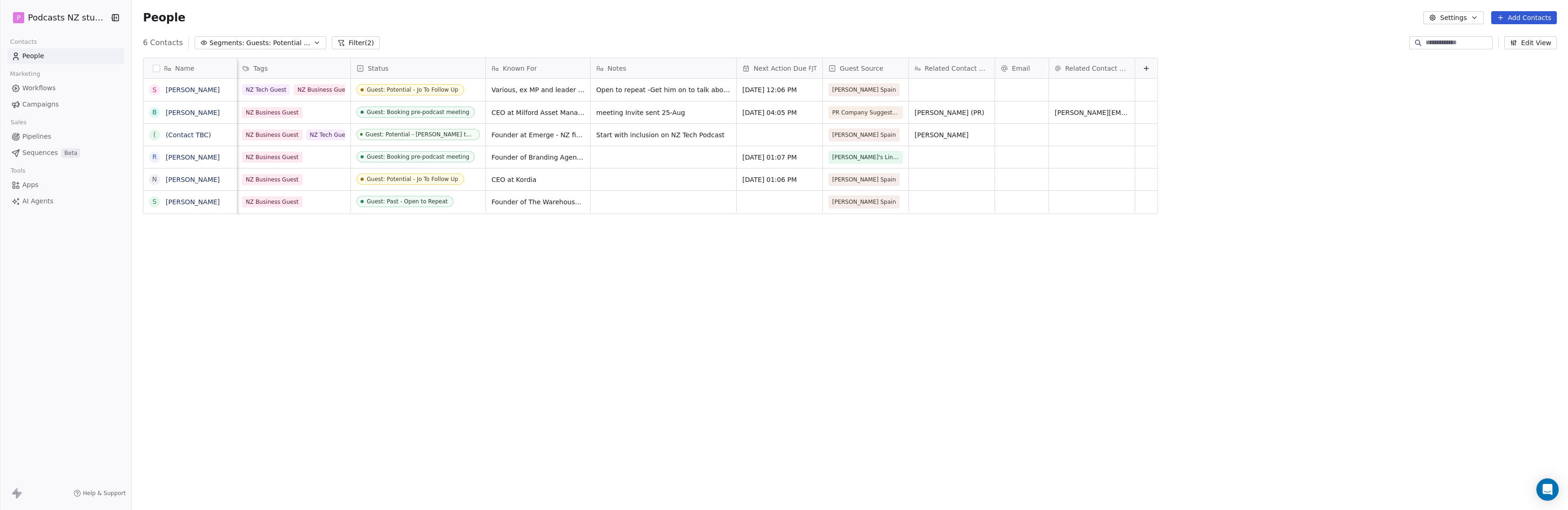
click at [770, 67] on div at bounding box center [1147, 68] width 23 height 20
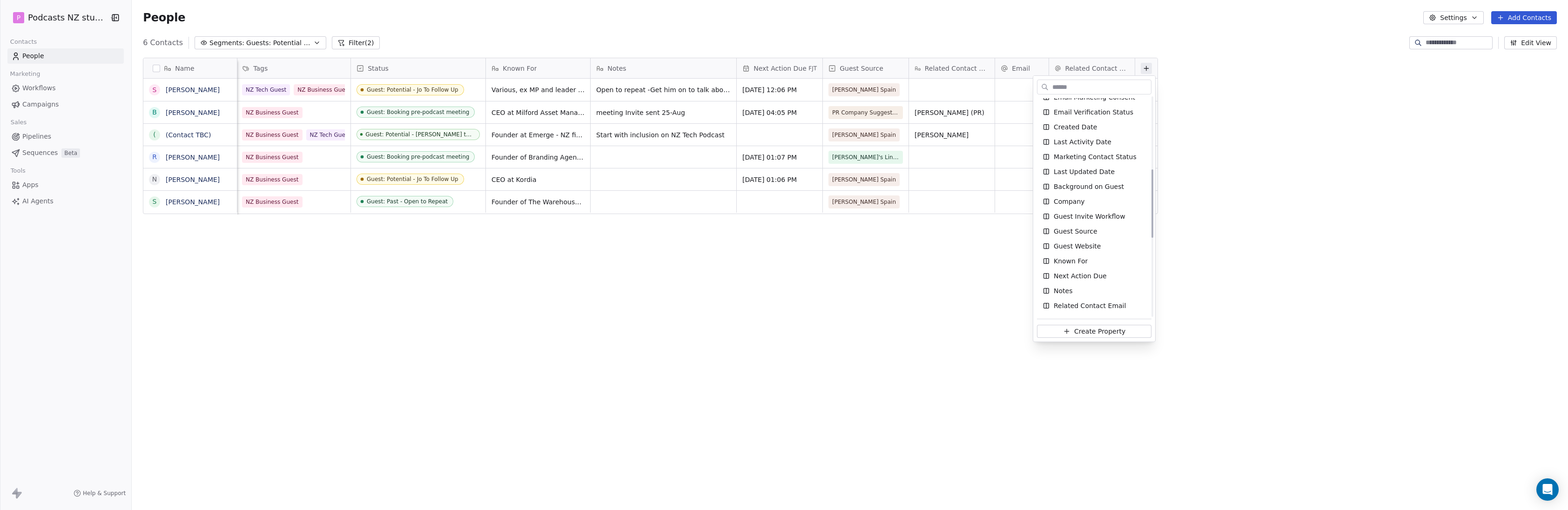
scroll to position [204, 0]
click at [770, 246] on span "Guest Invite Workflow" at bounding box center [1089, 244] width 72 height 9
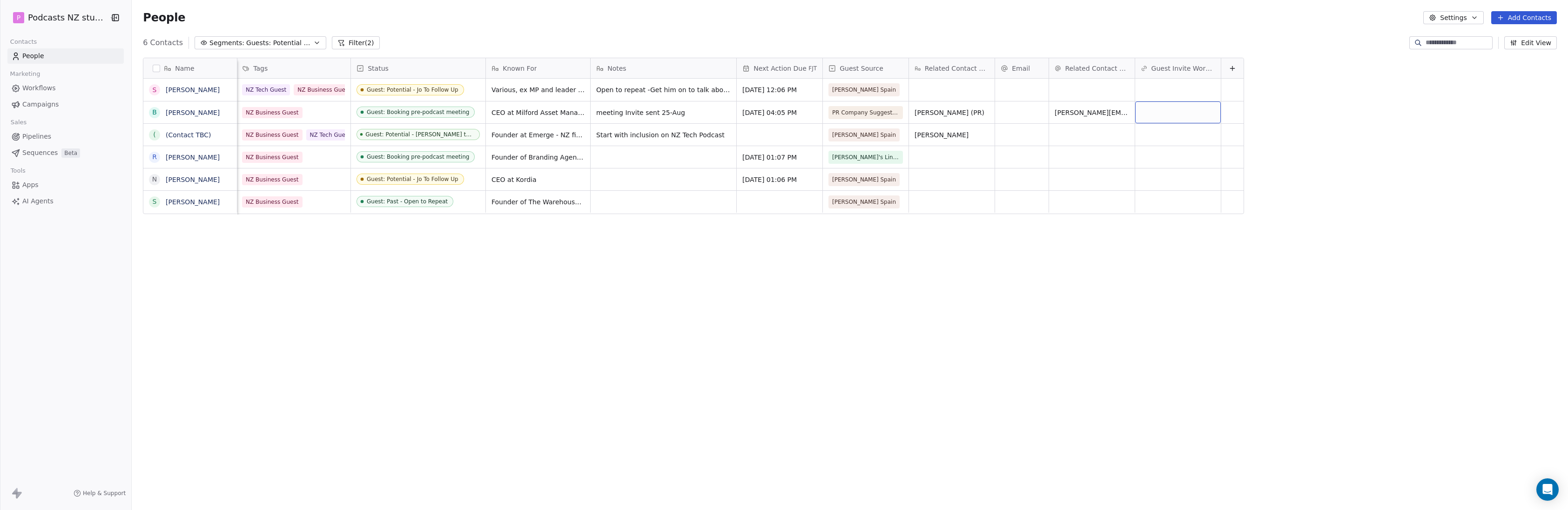
click at [770, 116] on div "grid" at bounding box center [1178, 112] width 86 height 22
type input "**********"
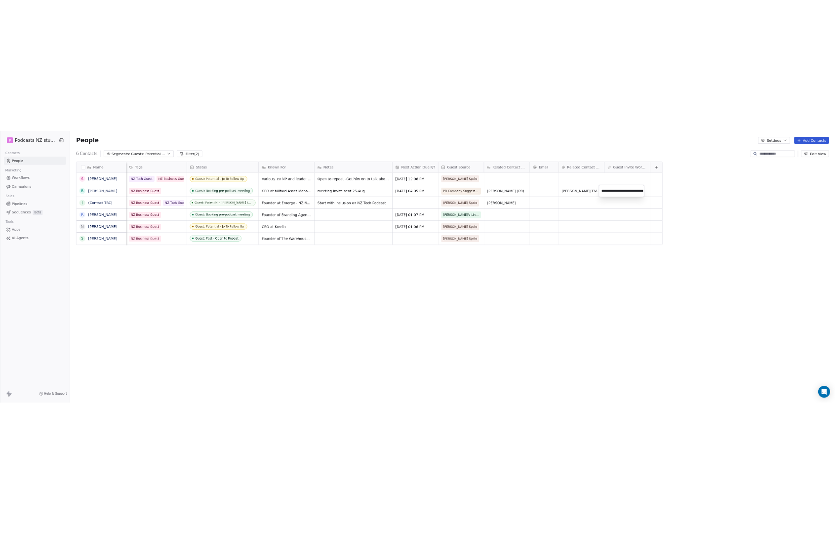
scroll to position [0, 387]
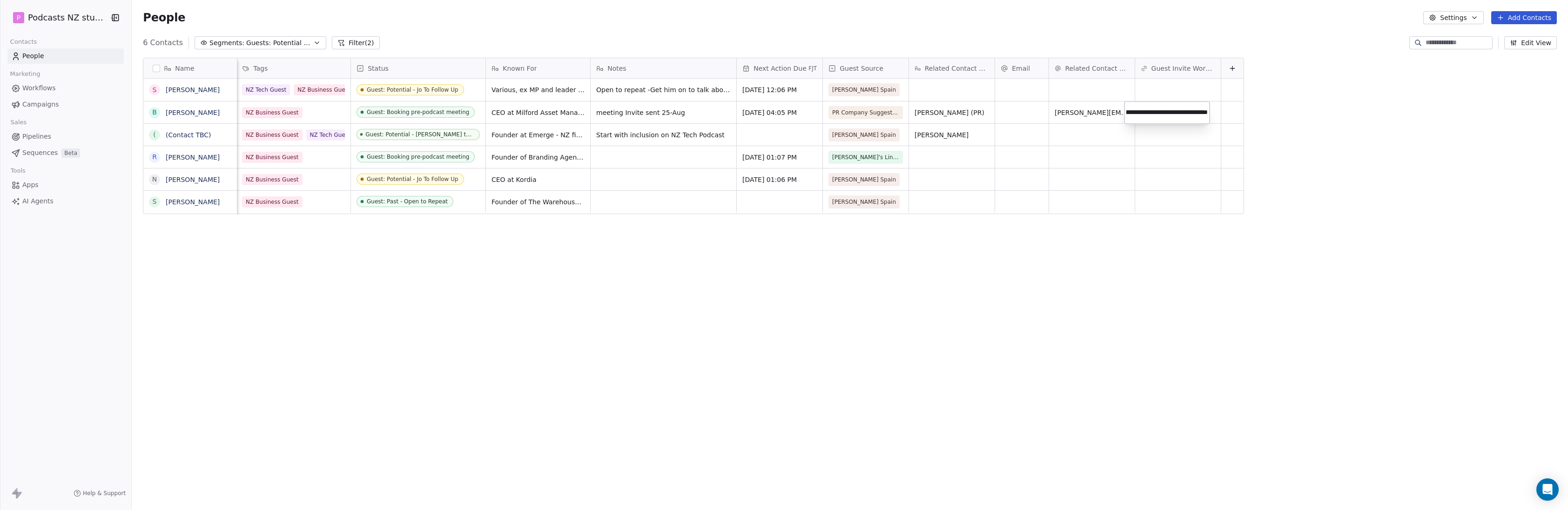
click at [770, 288] on html "P Podcasts NZ studio Contacts People Marketing Workflows Campaigns Sales Pipeli…" at bounding box center [784, 255] width 1568 height 510
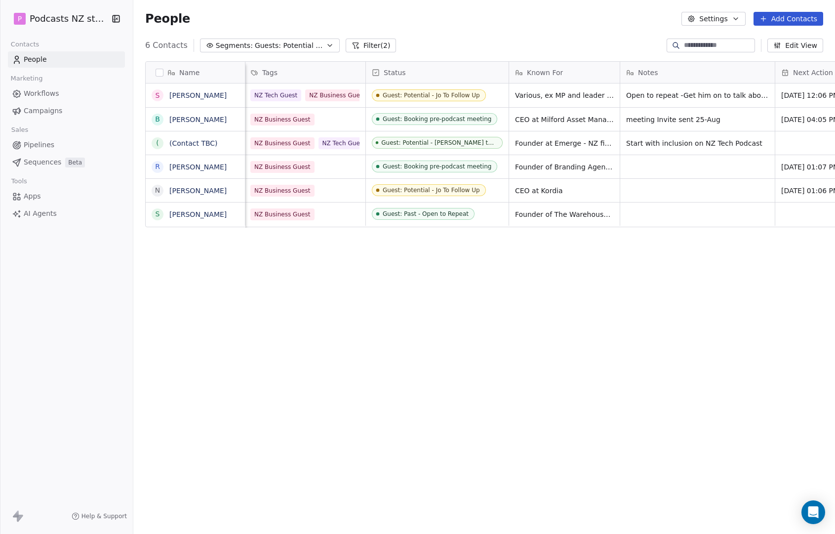
scroll to position [469, 702]
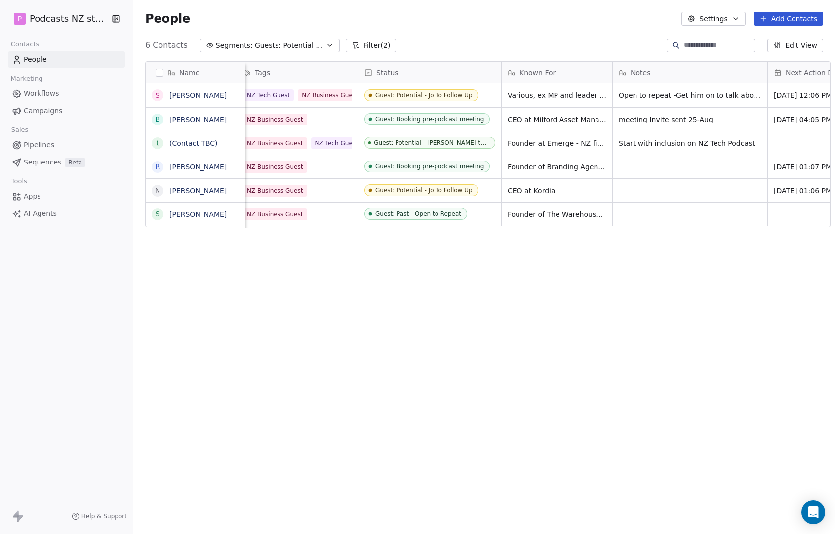
click at [801, 15] on button "Add Contacts" at bounding box center [789, 19] width 70 height 14
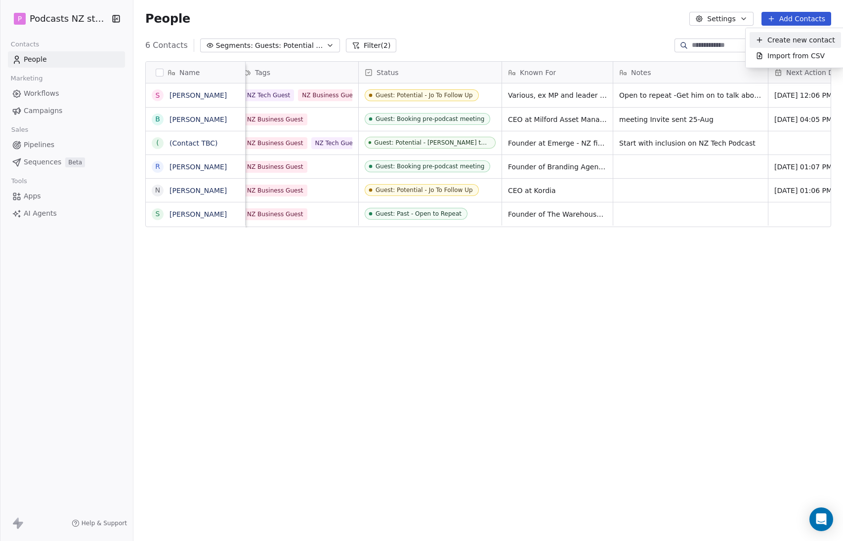
click at [799, 38] on span "Create new contact" at bounding box center [801, 40] width 68 height 10
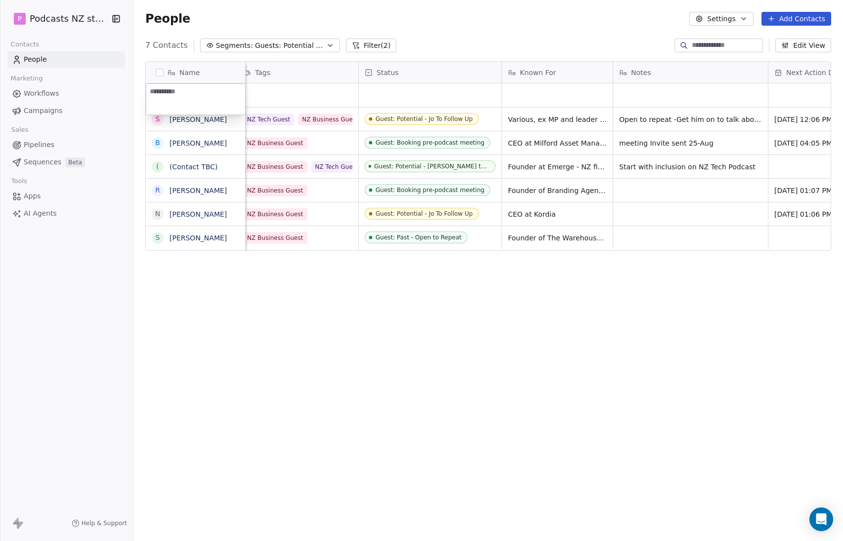
click at [163, 96] on textarea at bounding box center [195, 99] width 99 height 31
paste textarea "**********"
type textarea "**********"
click at [264, 98] on html "P Podcasts NZ studio Contacts People Marketing Workflows Campaigns Sales Pipeli…" at bounding box center [421, 270] width 843 height 541
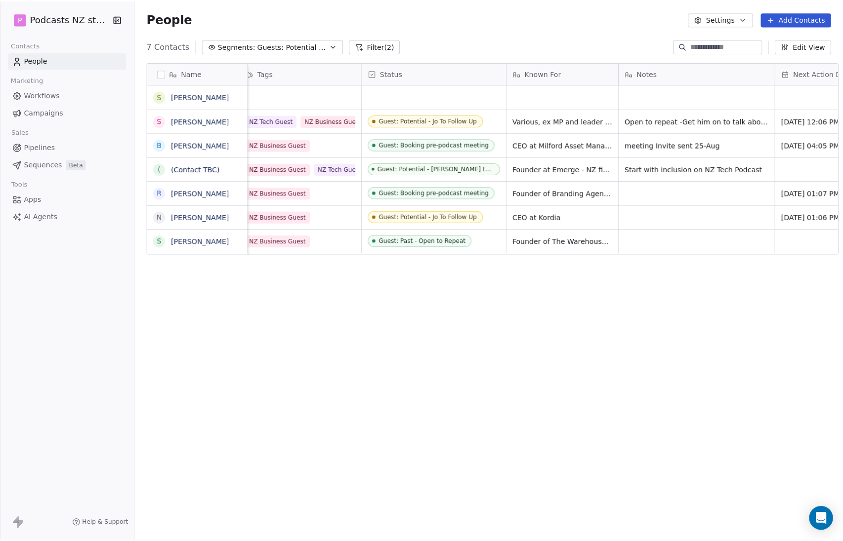
scroll to position [0, 0]
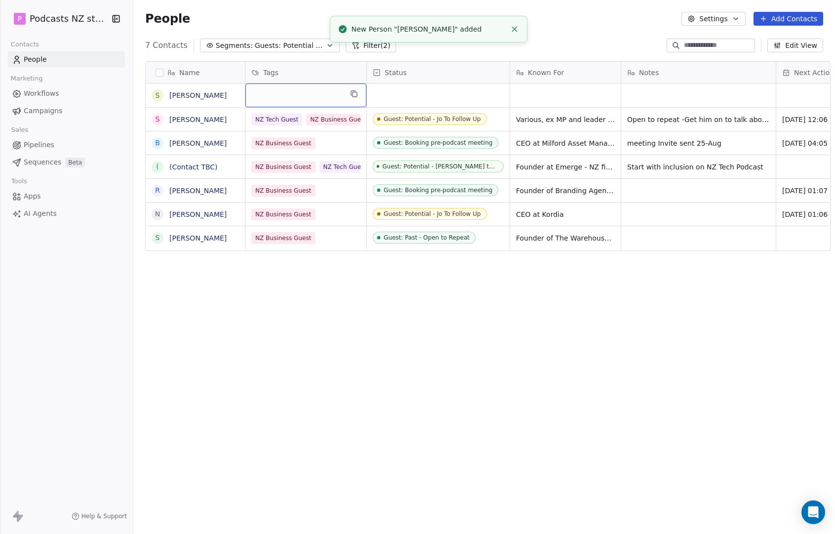
click at [302, 92] on div "grid" at bounding box center [305, 95] width 121 height 24
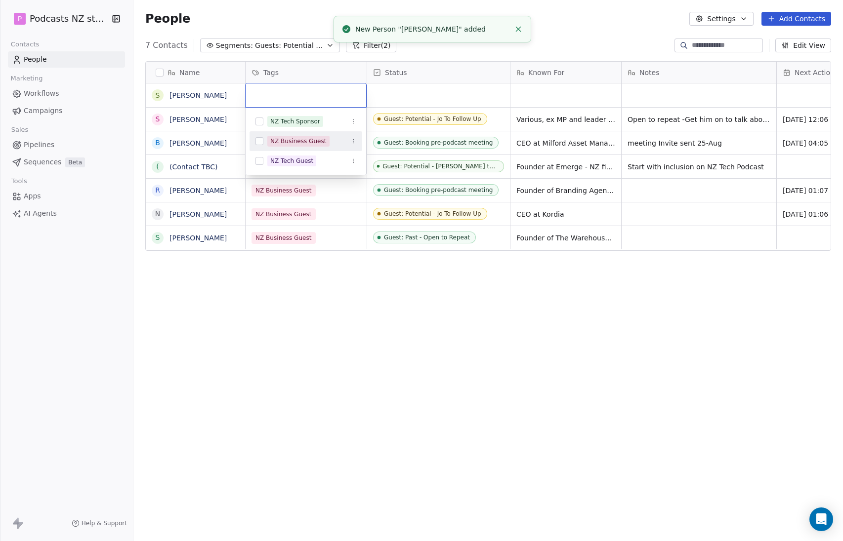
click at [298, 137] on div "NZ Business Guest" at bounding box center [298, 141] width 56 height 9
click at [429, 100] on html "P Podcasts NZ studio Contacts People Marketing Workflows Campaigns Sales Pipeli…" at bounding box center [421, 270] width 843 height 541
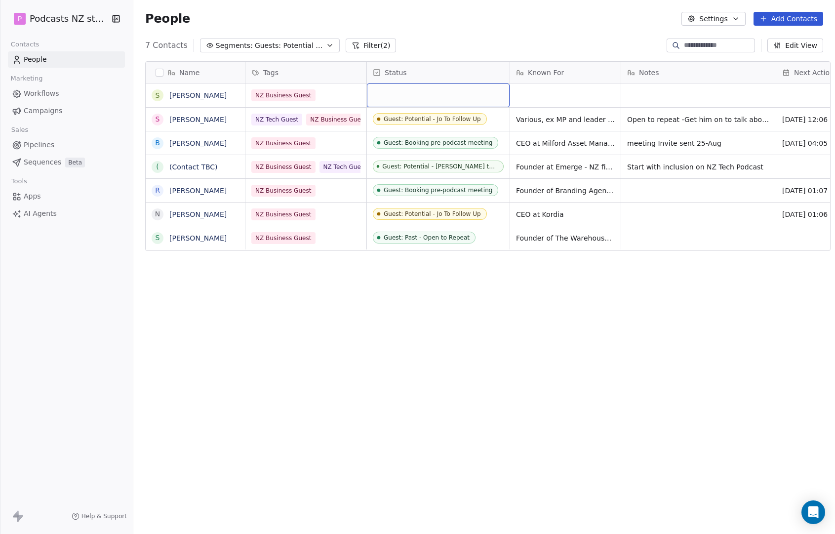
click at [431, 91] on div "grid" at bounding box center [438, 95] width 143 height 24
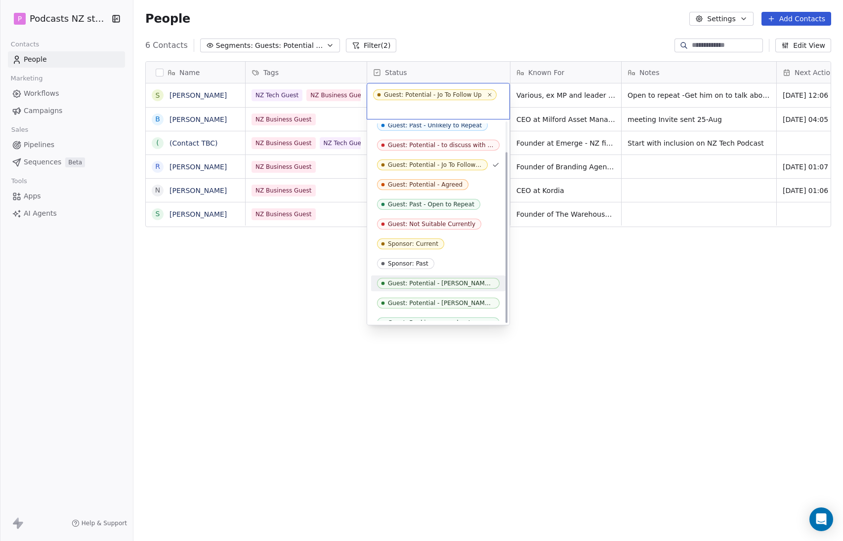
scroll to position [36, 0]
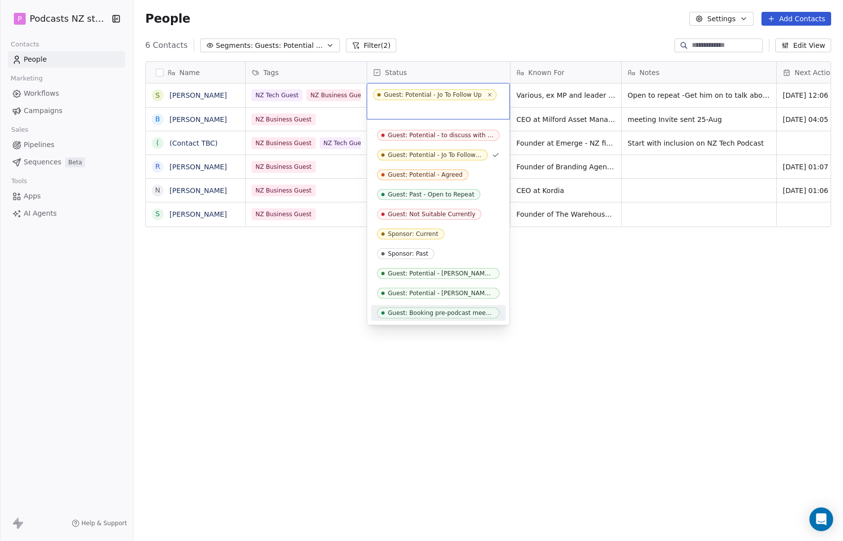
click at [452, 315] on div "Guest: Booking pre-podcast meeting" at bounding box center [441, 313] width 106 height 7
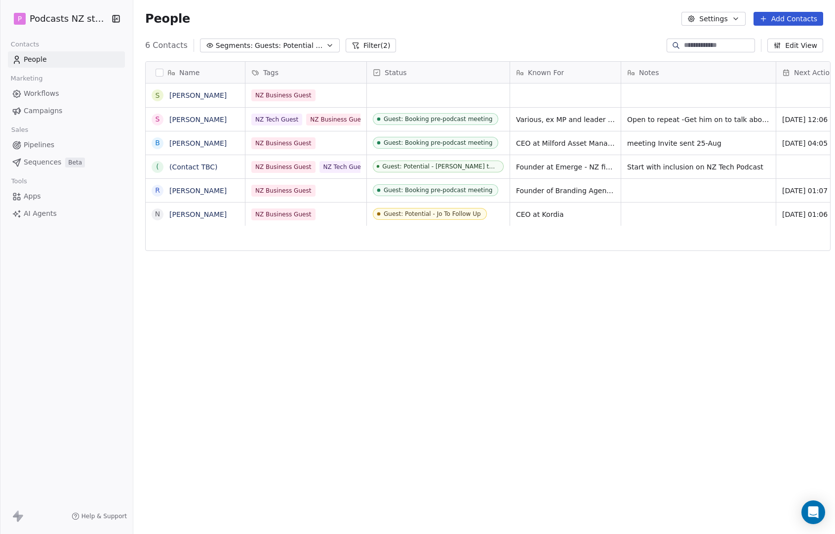
click at [376, 286] on div "Name S [PERSON_NAME] S [PERSON_NAME] B [PERSON_NAME] ( (Contact TBC) [PERSON_NA…" at bounding box center [484, 288] width 702 height 470
click at [434, 117] on div "Guest: Booking pre-podcast meeting" at bounding box center [438, 119] width 109 height 7
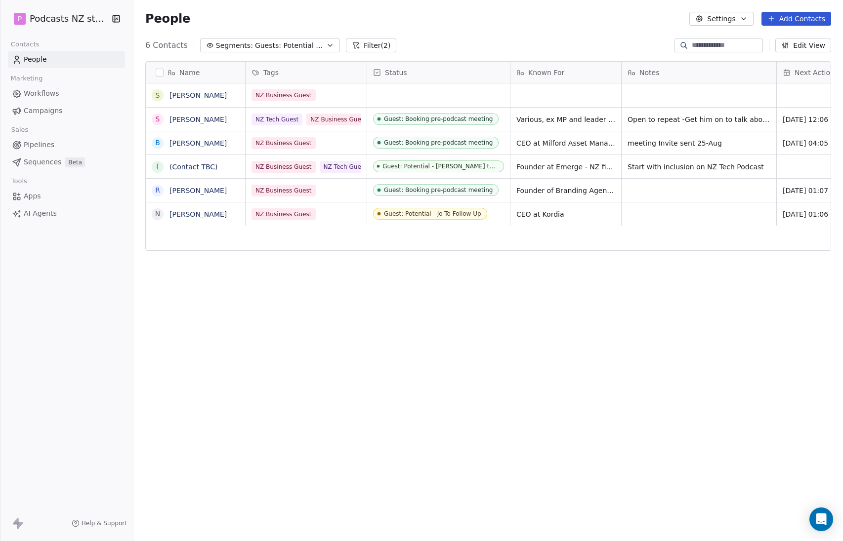
click at [442, 99] on html "P Podcasts NZ studio Contacts People Marketing Workflows Campaigns Sales Pipeli…" at bounding box center [421, 270] width 843 height 541
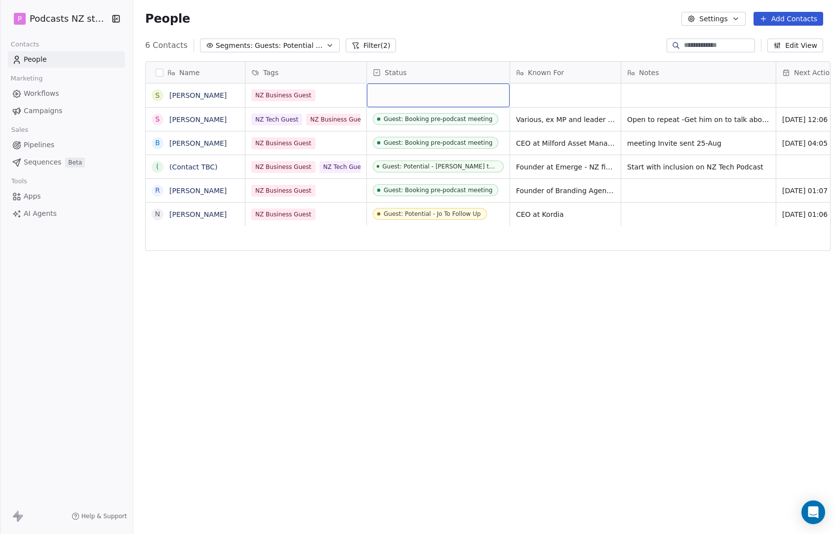
click at [435, 95] on div "grid" at bounding box center [438, 95] width 143 height 24
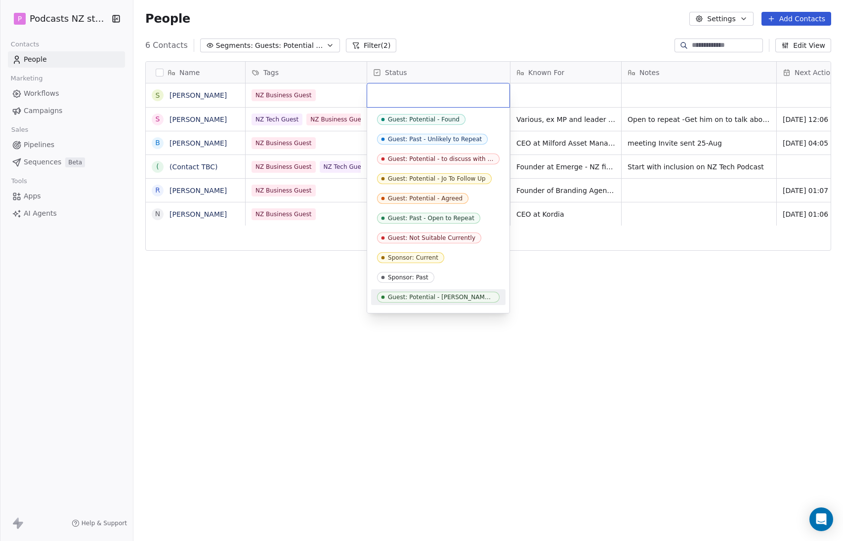
drag, startPoint x: 437, startPoint y: 300, endPoint x: 426, endPoint y: 356, distance: 56.9
click at [427, 369] on html "P Podcasts NZ studio Contacts People Marketing Workflows Campaigns Sales Pipeli…" at bounding box center [421, 270] width 843 height 541
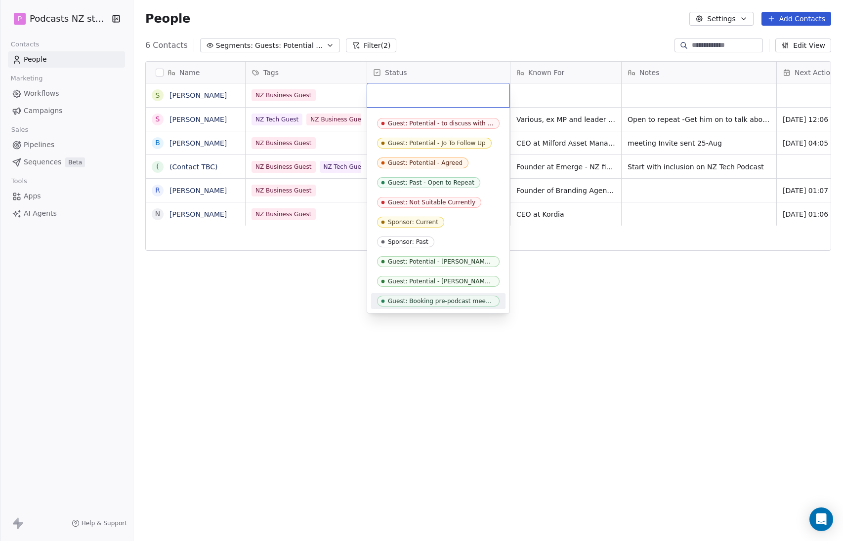
click at [420, 303] on div "Guest: Booking pre-podcast meeting" at bounding box center [441, 301] width 106 height 7
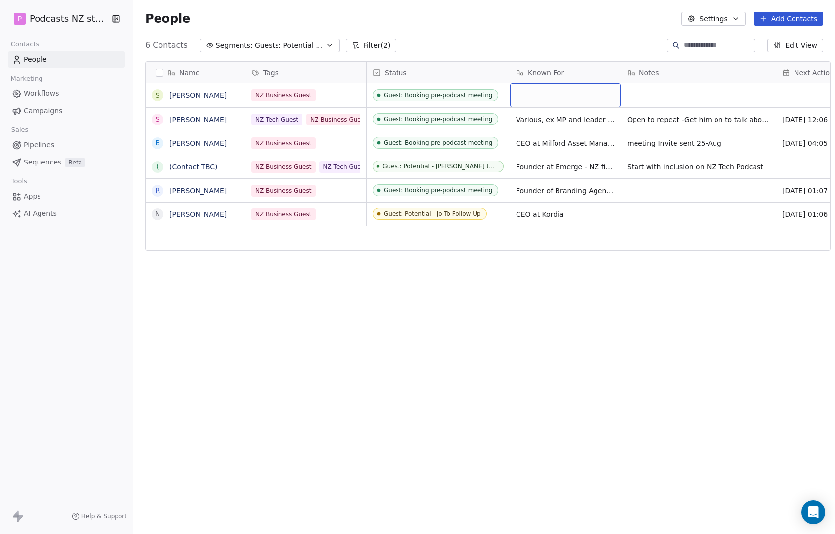
click at [543, 93] on div "grid" at bounding box center [565, 95] width 111 height 24
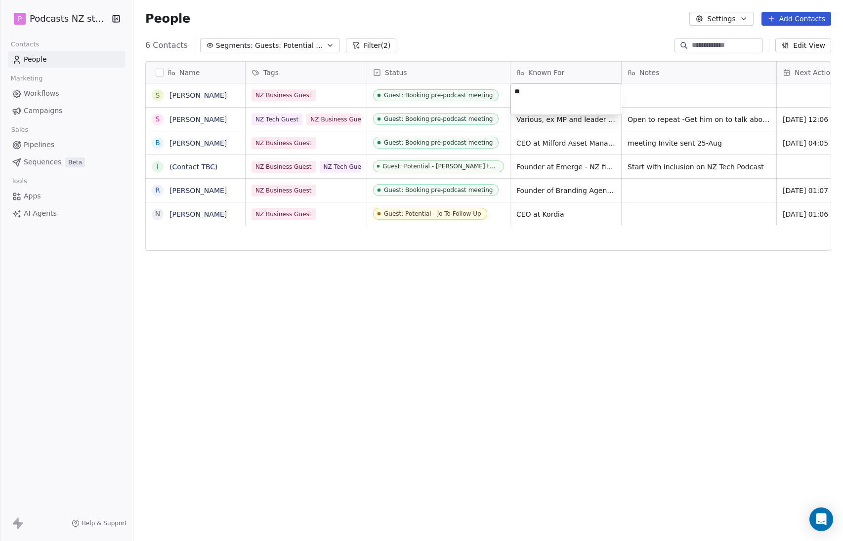
type textarea "*"
click at [545, 90] on textarea "**********" at bounding box center [566, 99] width 110 height 31
type textarea "**********"
click at [651, 99] on html "P Podcasts NZ studio Contacts People Marketing Workflows Campaigns Sales Pipeli…" at bounding box center [421, 270] width 843 height 541
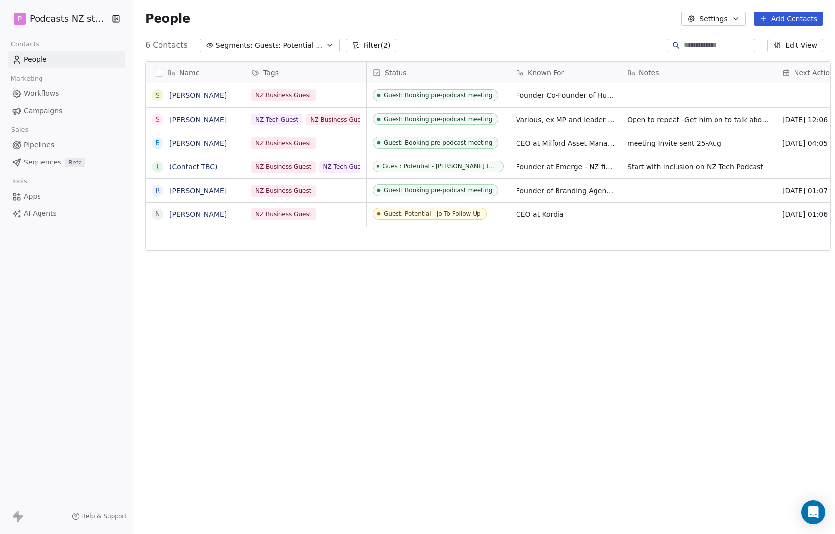
scroll to position [0, 249]
click at [621, 100] on div "grid" at bounding box center [698, 95] width 155 height 24
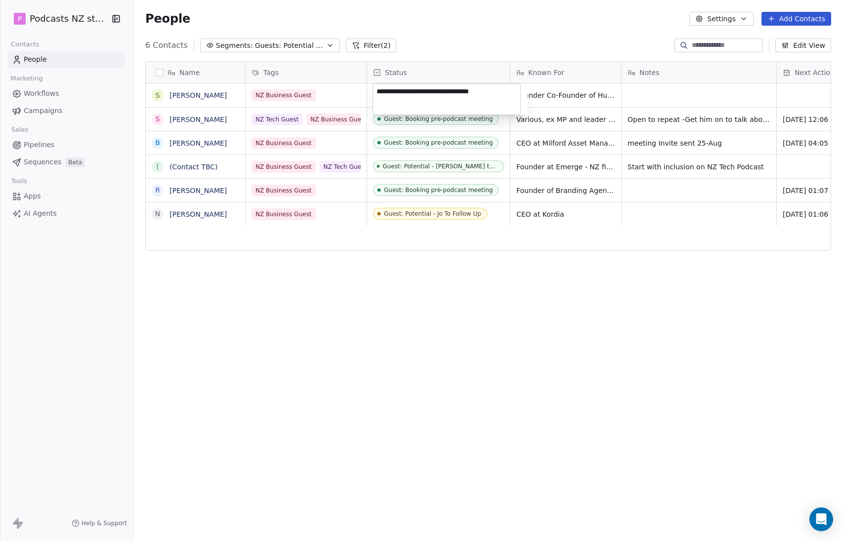
type textarea "**********"
click at [549, 86] on html "P Podcasts NZ studio Contacts People Marketing Workflows Campaigns Sales Pipeli…" at bounding box center [421, 270] width 843 height 541
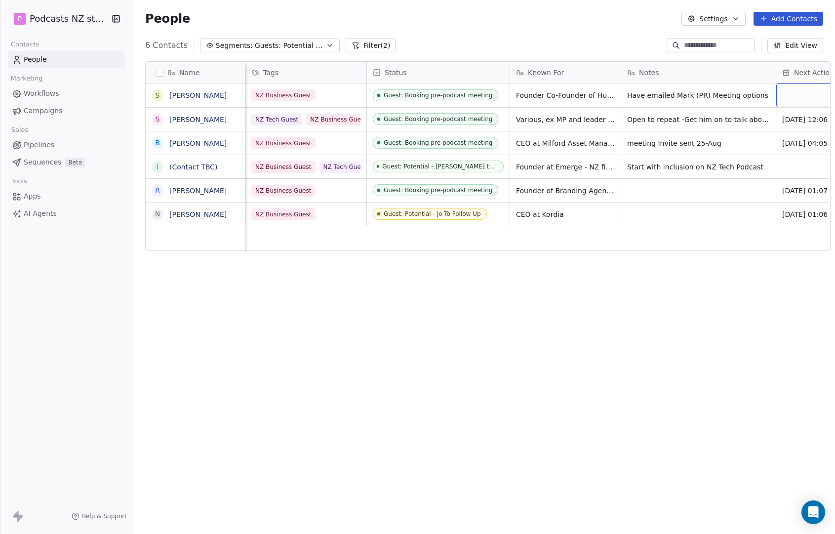
scroll to position [0, 45]
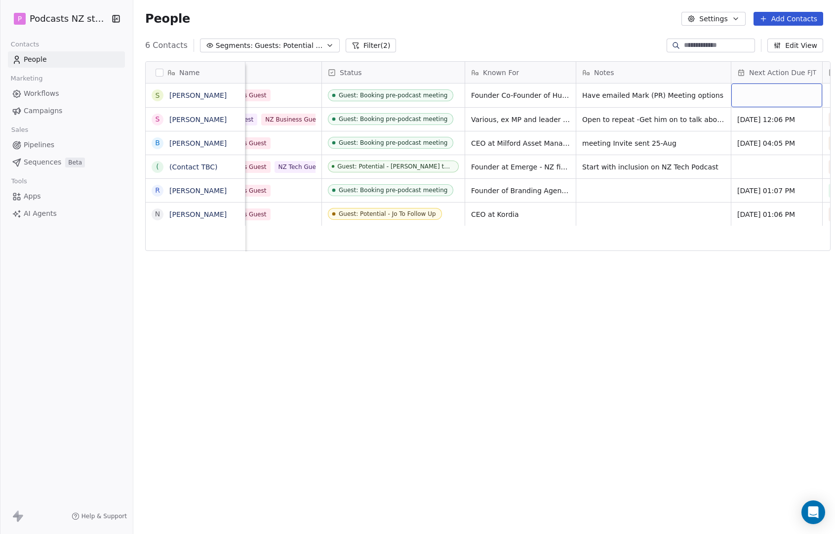
click at [731, 100] on div "grid" at bounding box center [776, 95] width 91 height 24
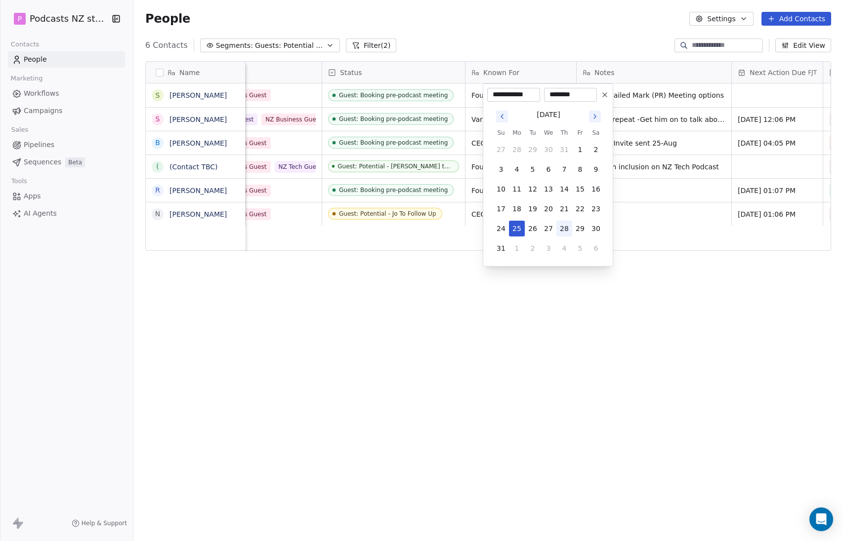
click at [560, 230] on button "28" at bounding box center [564, 229] width 16 height 16
type input "**********"
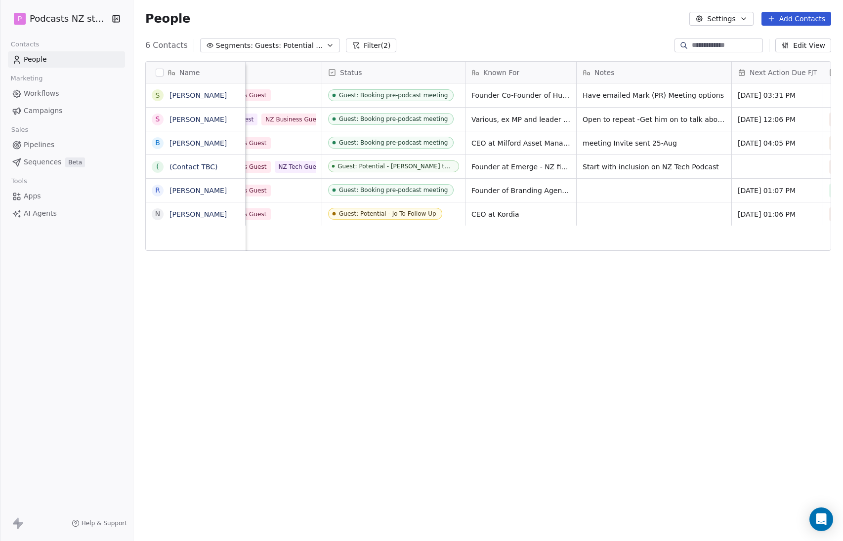
click at [435, 271] on html "P Podcasts NZ studio Contacts People Marketing Workflows Campaigns Sales Pipeli…" at bounding box center [421, 270] width 843 height 541
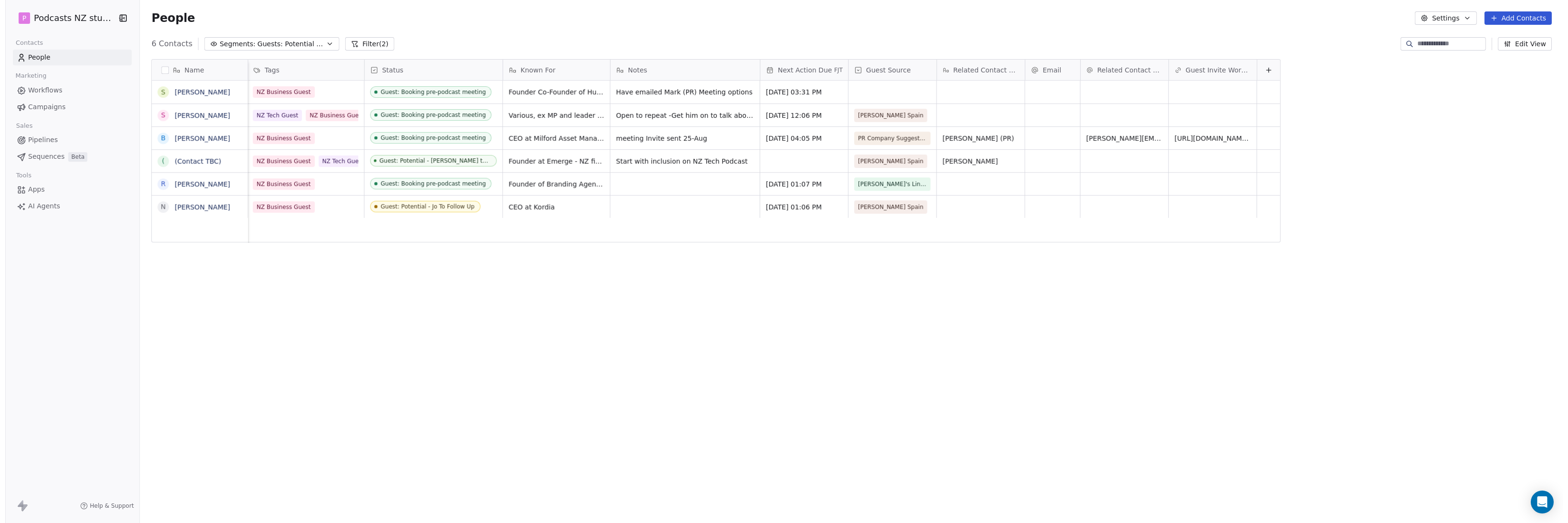
scroll to position [453, 1430]
click at [789, 92] on div "grid" at bounding box center [1118, 92] width 88 height 23
click at [789, 92] on input "email" at bounding box center [1107, 93] width 84 height 19
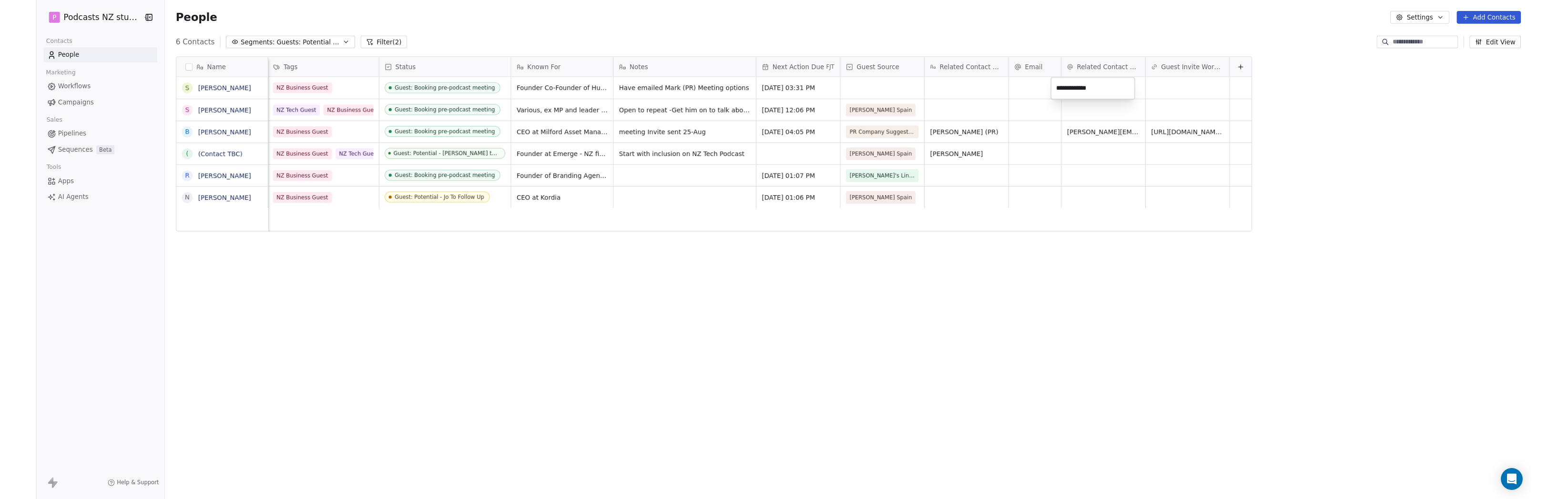
scroll to position [454, 1429]
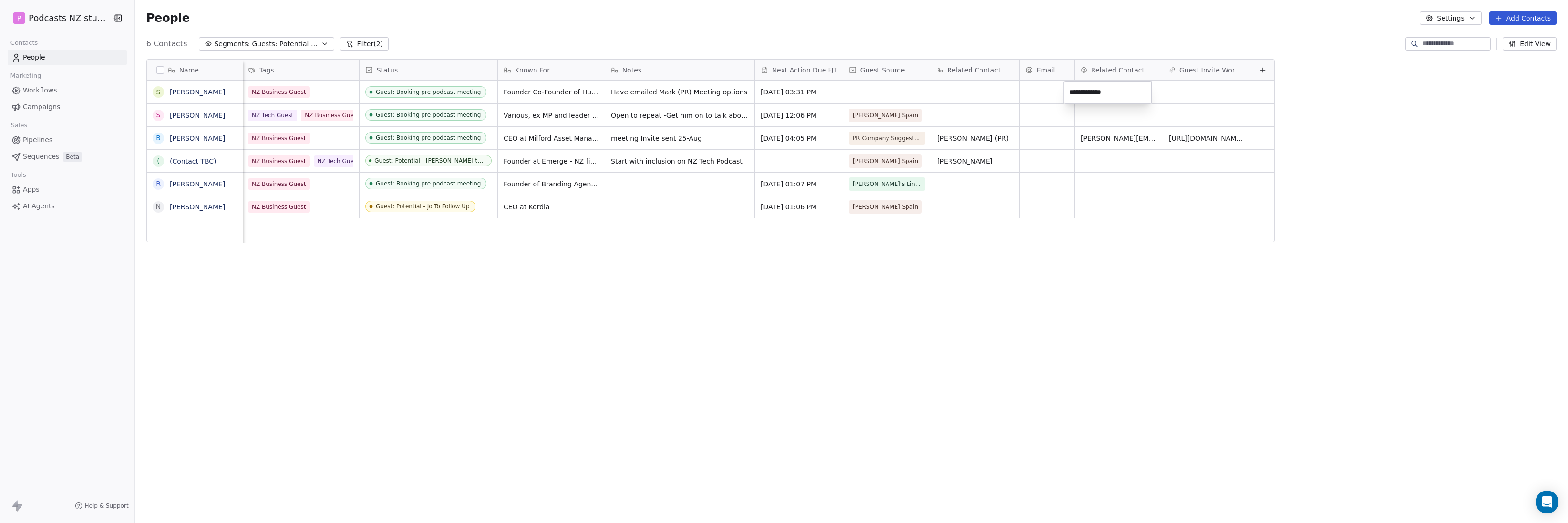
type input "**********"
click at [738, 297] on html "P Podcasts NZ studio Contacts People Marketing Workflows Campaigns Sales Pipeli…" at bounding box center [784, 262] width 1568 height 523
click at [789, 87] on div "grid" at bounding box center [1118, 92] width 88 height 23
type input "**********"
click at [789, 87] on div "grid" at bounding box center [975, 92] width 88 height 23
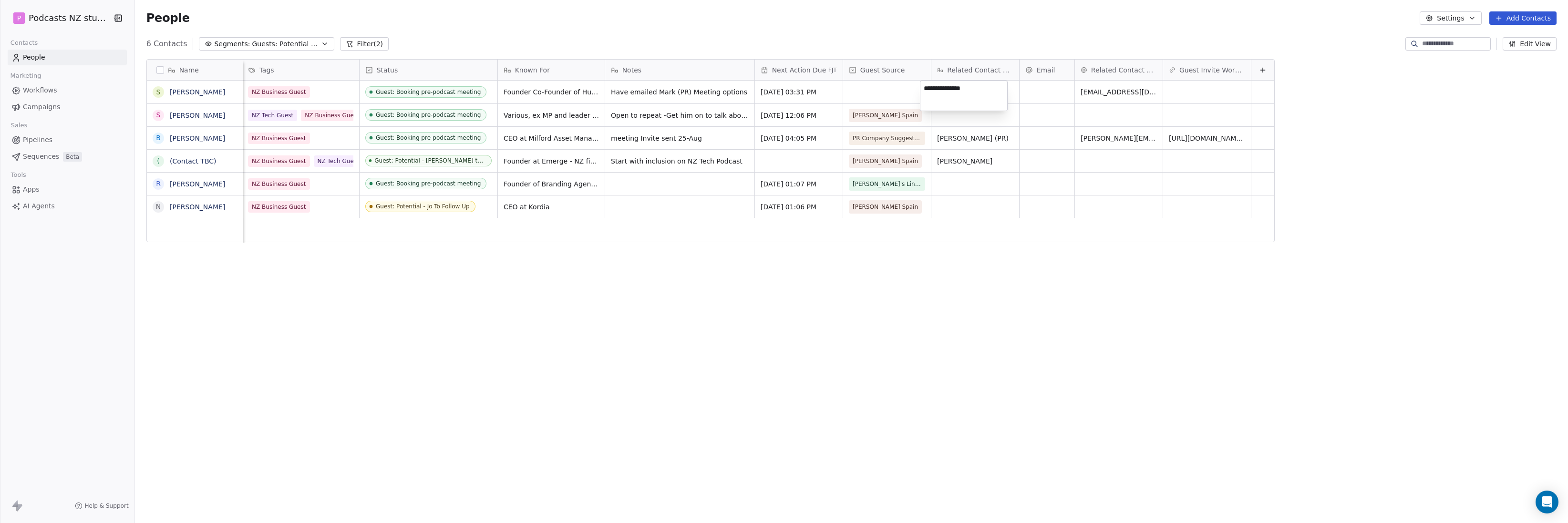
type textarea "**********"
click at [789, 91] on html "P Podcasts NZ studio Contacts People Marketing Workflows Campaigns Sales Pipeli…" at bounding box center [784, 262] width 1568 height 523
click at [0, 0] on div at bounding box center [0, 0] width 0 height 0
click at [789, 93] on div "grid" at bounding box center [1207, 92] width 88 height 23
click at [789, 88] on html "P Podcasts NZ studio Contacts People Marketing Workflows Campaigns Sales Pipeli…" at bounding box center [784, 262] width 1568 height 523
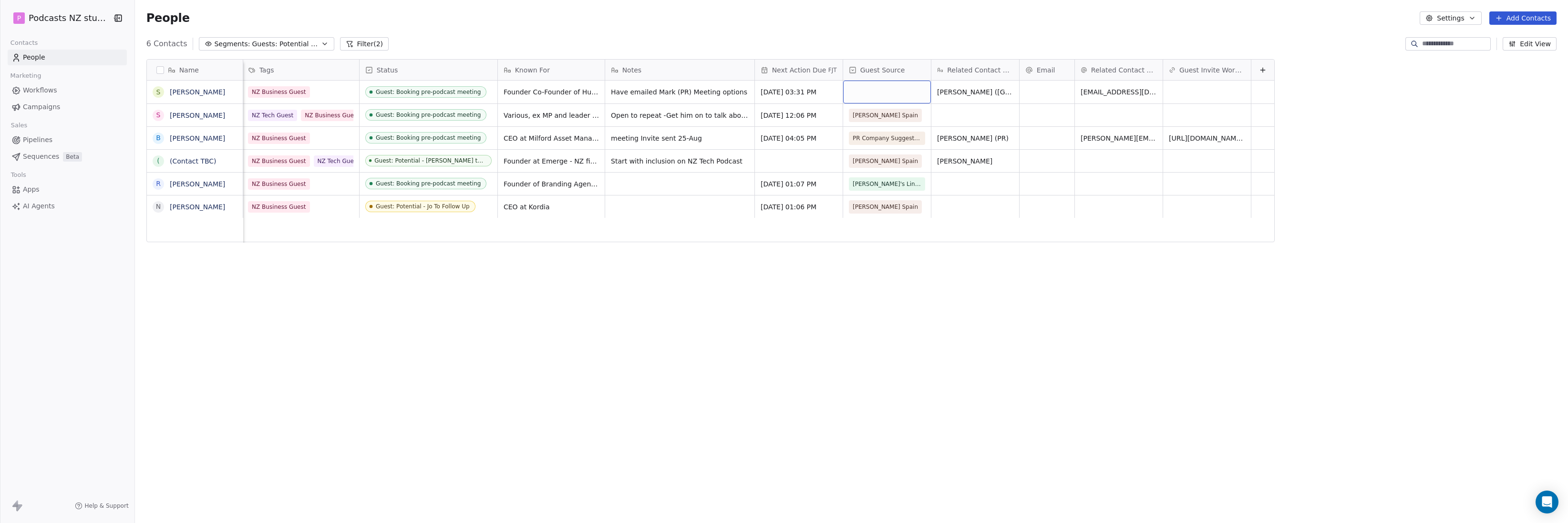
click at [789, 92] on div "grid" at bounding box center [886, 92] width 88 height 23
click at [789, 184] on div "PR Company Suggestion" at bounding box center [882, 185] width 70 height 9
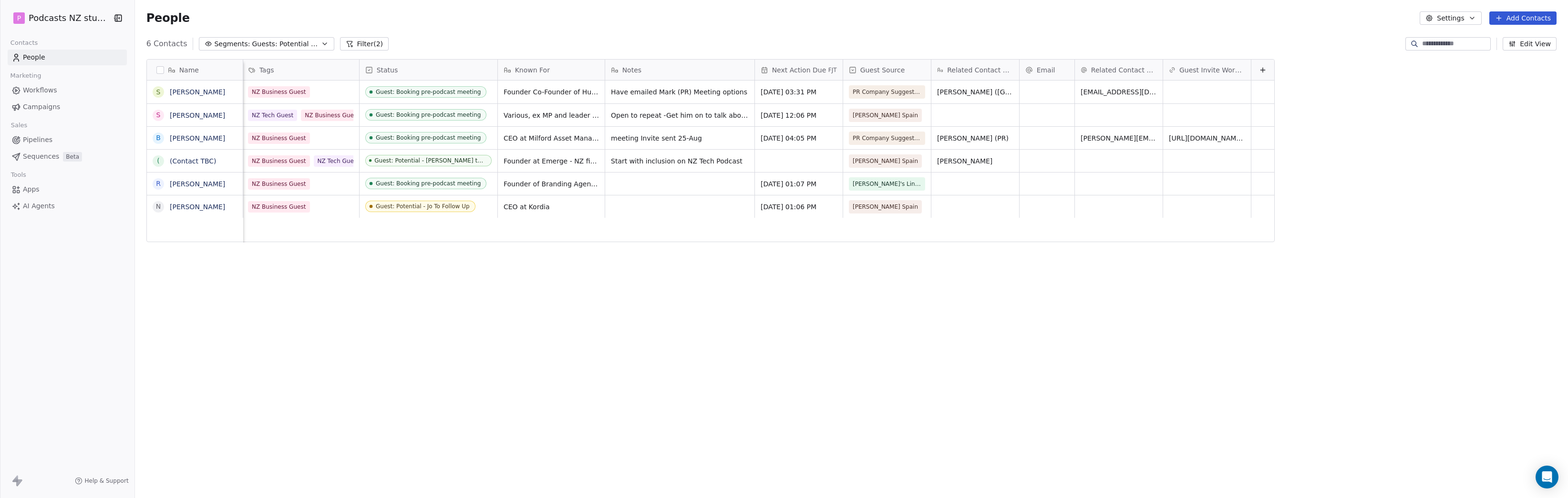
scroll to position [431, 1430]
drag, startPoint x: 1137, startPoint y: 91, endPoint x: 1143, endPoint y: 90, distance: 6.1
click at [789, 91] on div "[EMAIL_ADDRESS][DOMAIN_NAME]" at bounding box center [1146, 94] width 143 height 28
click at [789, 90] on icon "grid" at bounding box center [1205, 90] width 4 height 4
click at [789, 96] on div "grid" at bounding box center [1207, 92] width 88 height 23
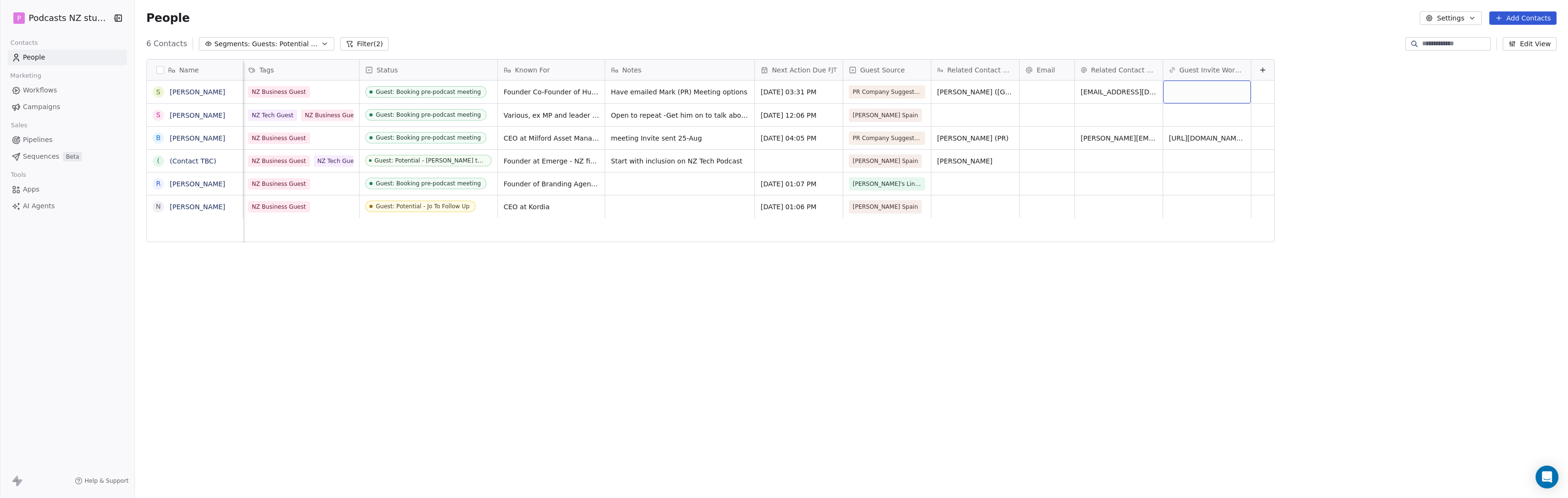
click at [789, 96] on div "grid" at bounding box center [1207, 92] width 88 height 23
type input "**********"
click at [770, 305] on div "Name S [PERSON_NAME] S [PERSON_NAME] B [PERSON_NAME] ( (Contact TBC) R [PERSON_…" at bounding box center [852, 270] width 1433 height 438
